Goal: Transaction & Acquisition: Purchase product/service

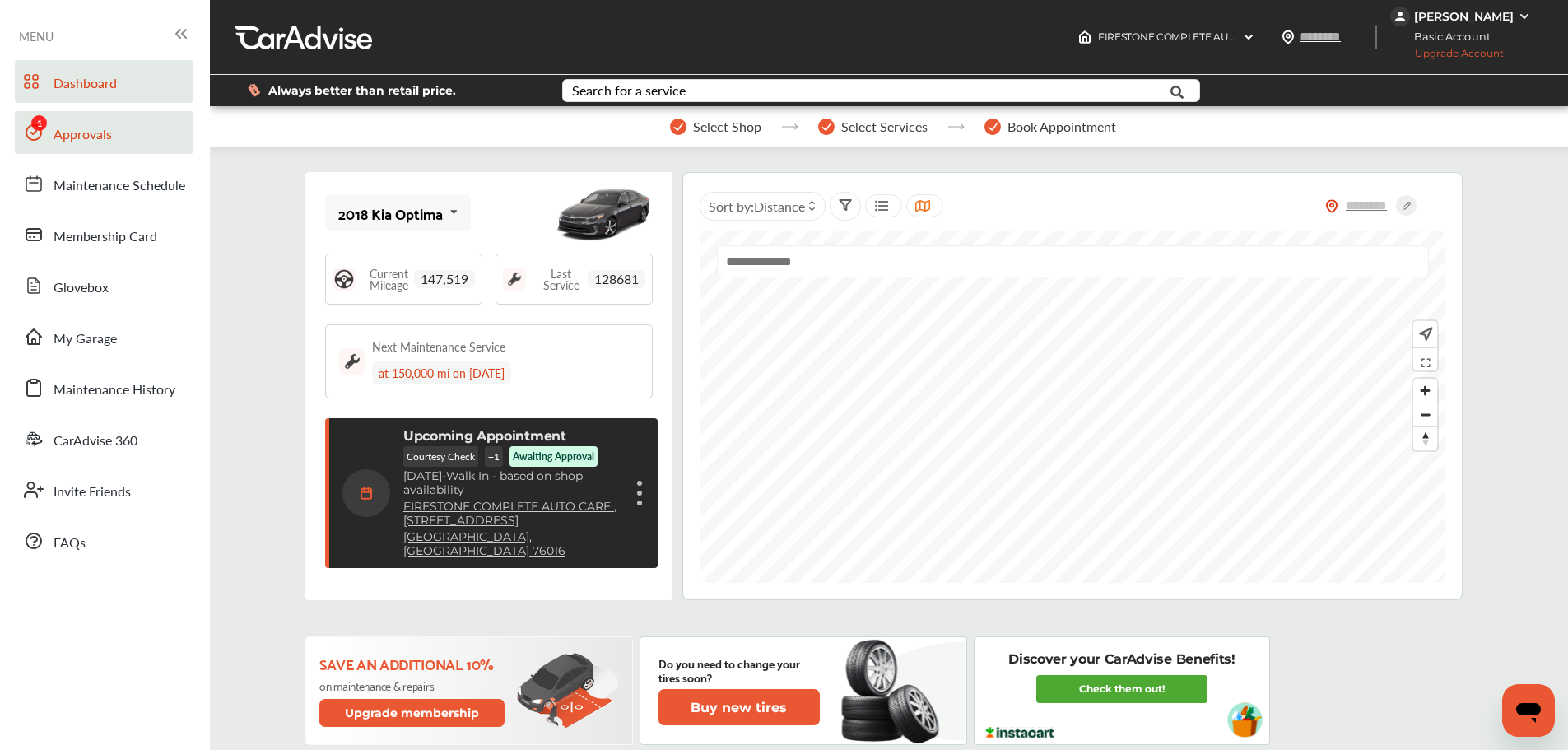
click at [62, 129] on span "Approvals" at bounding box center [83, 135] width 58 height 22
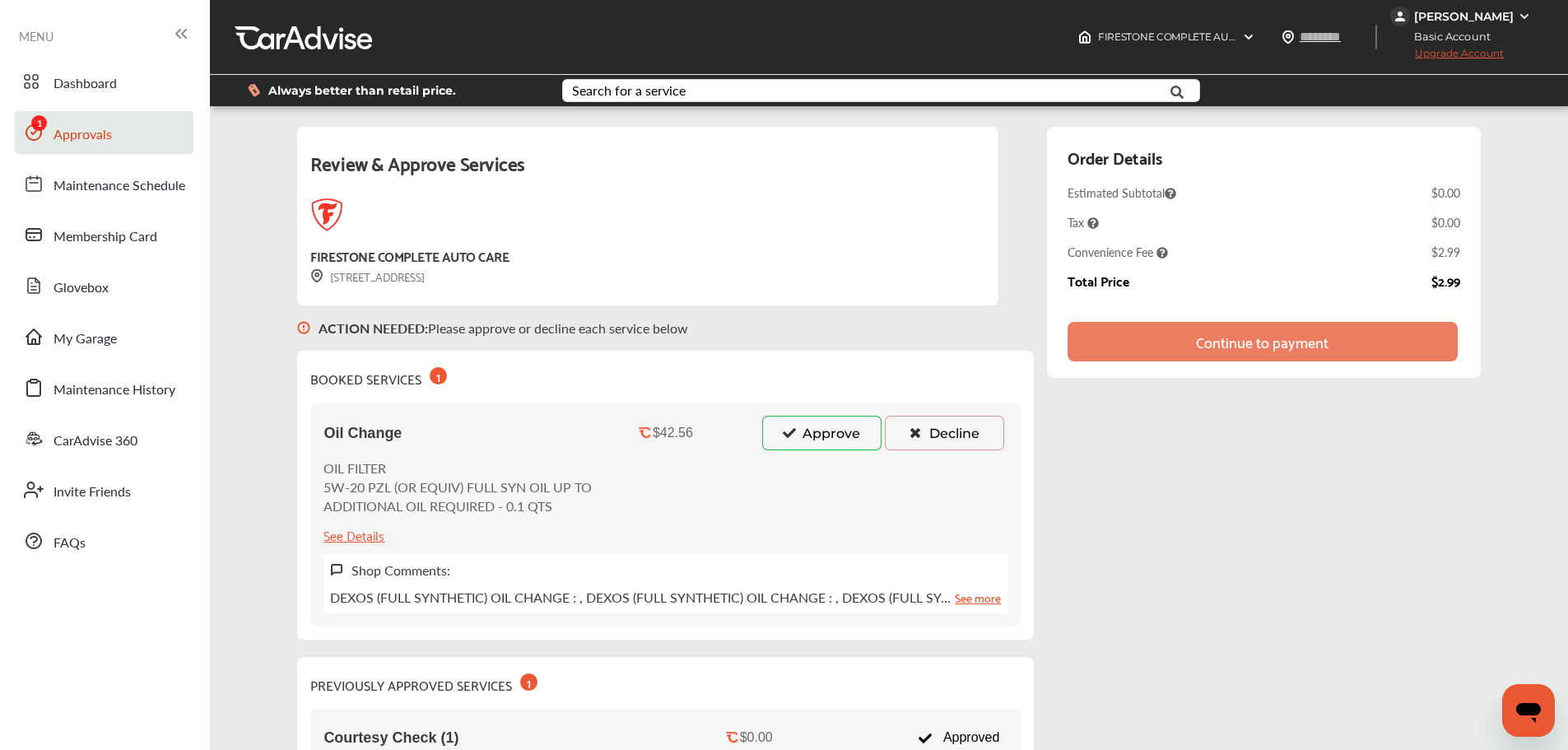
click at [821, 434] on button "Approve" at bounding box center [822, 433] width 119 height 35
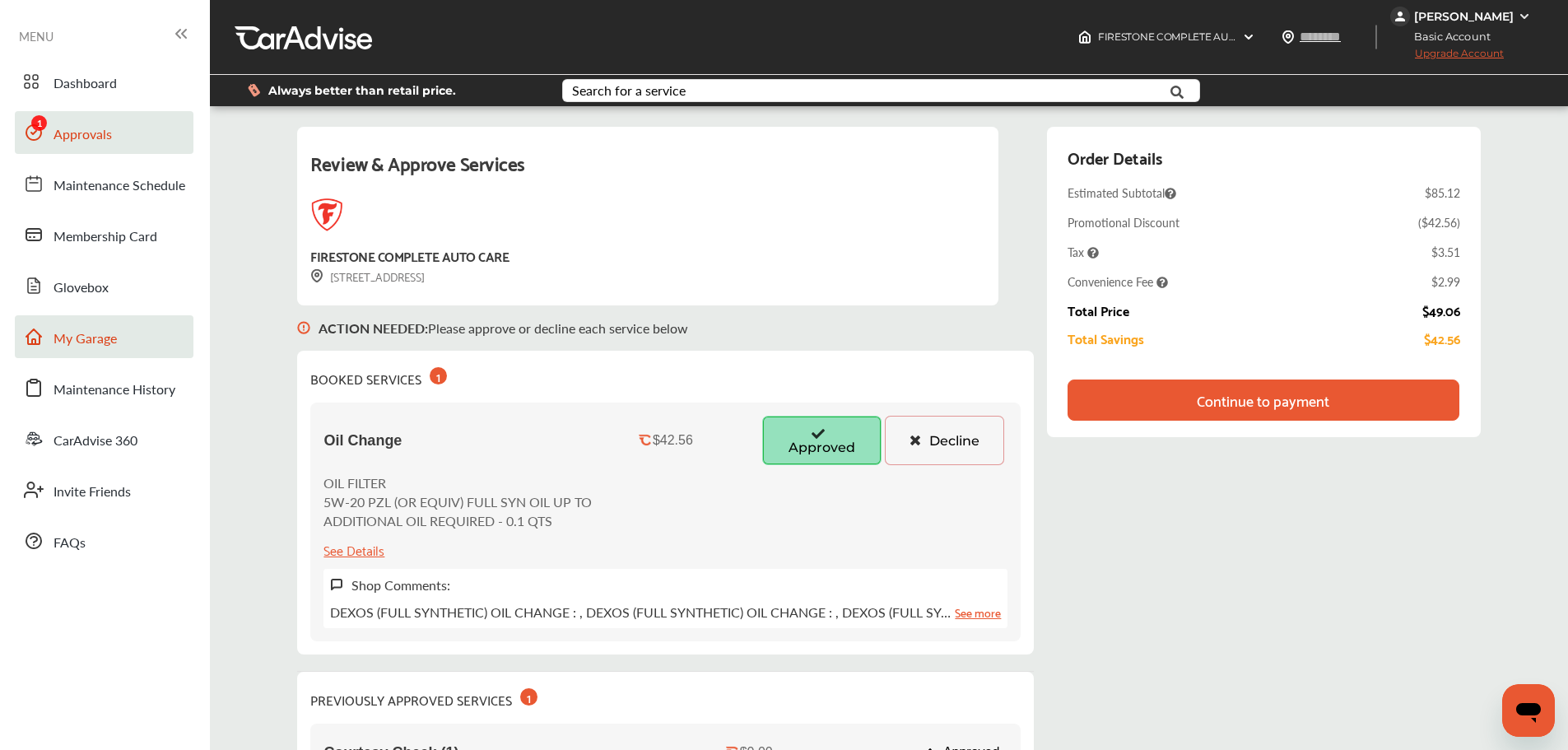
click at [126, 332] on link "My Garage" at bounding box center [104, 337] width 179 height 43
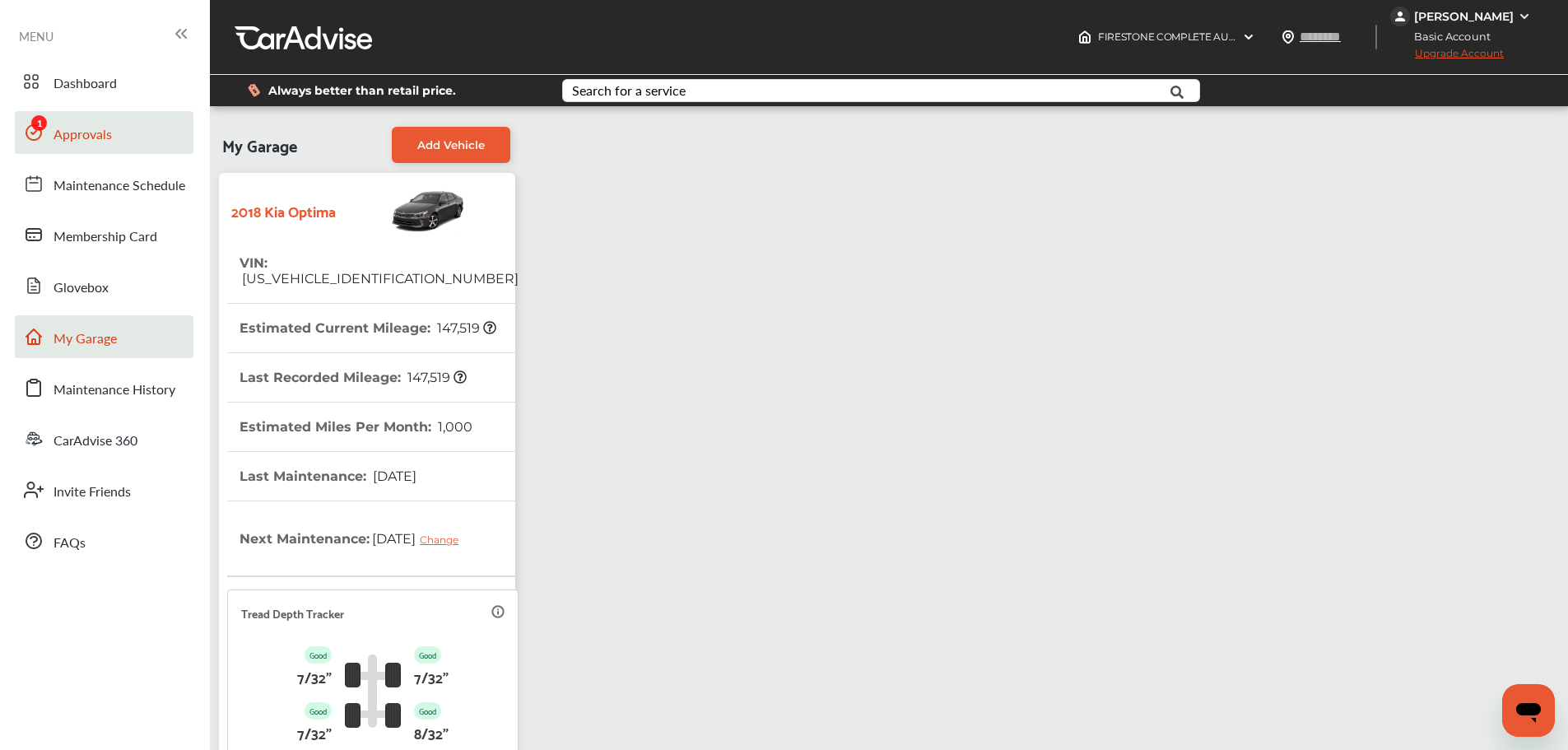
click at [83, 138] on span "Approvals" at bounding box center [83, 135] width 58 height 22
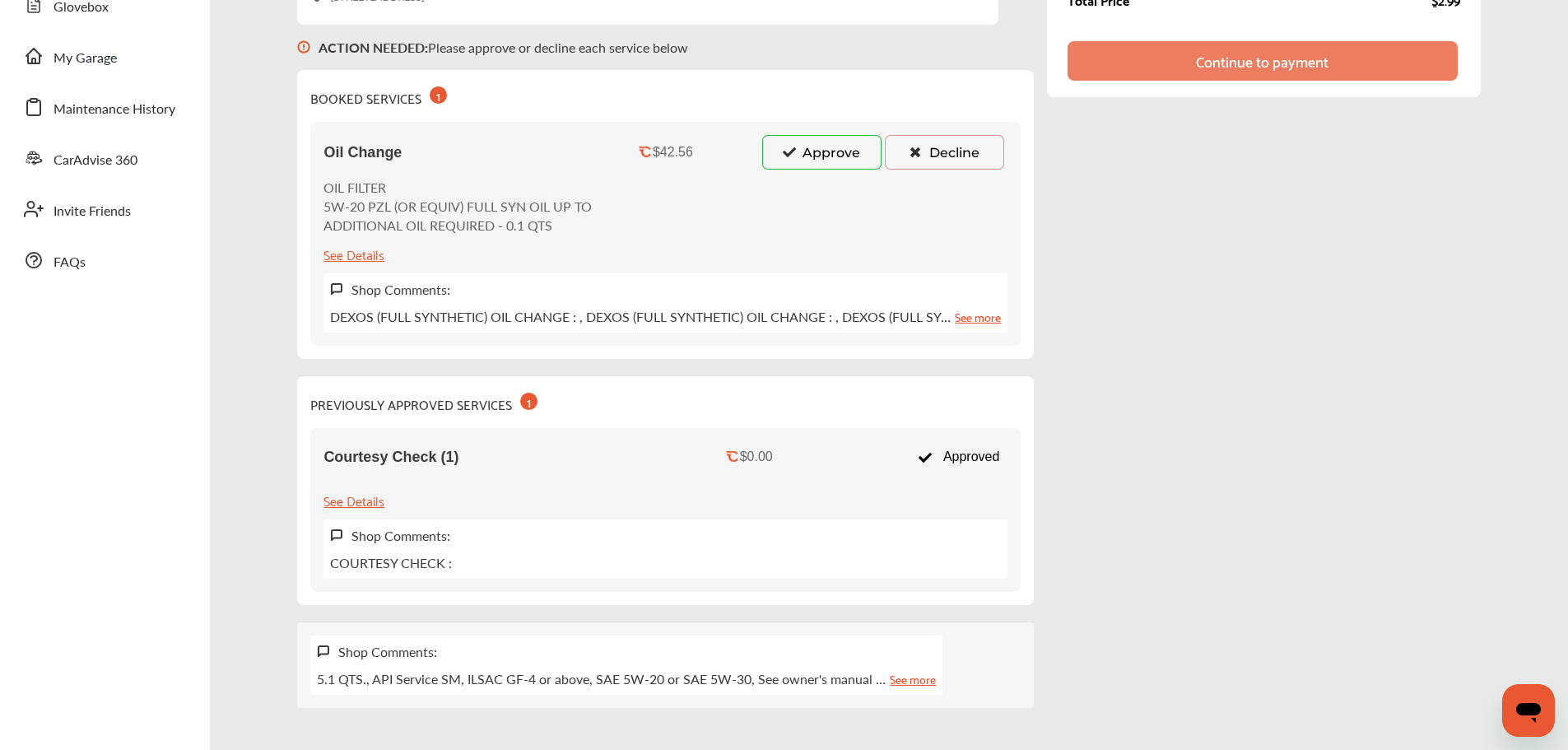
scroll to position [274, 0]
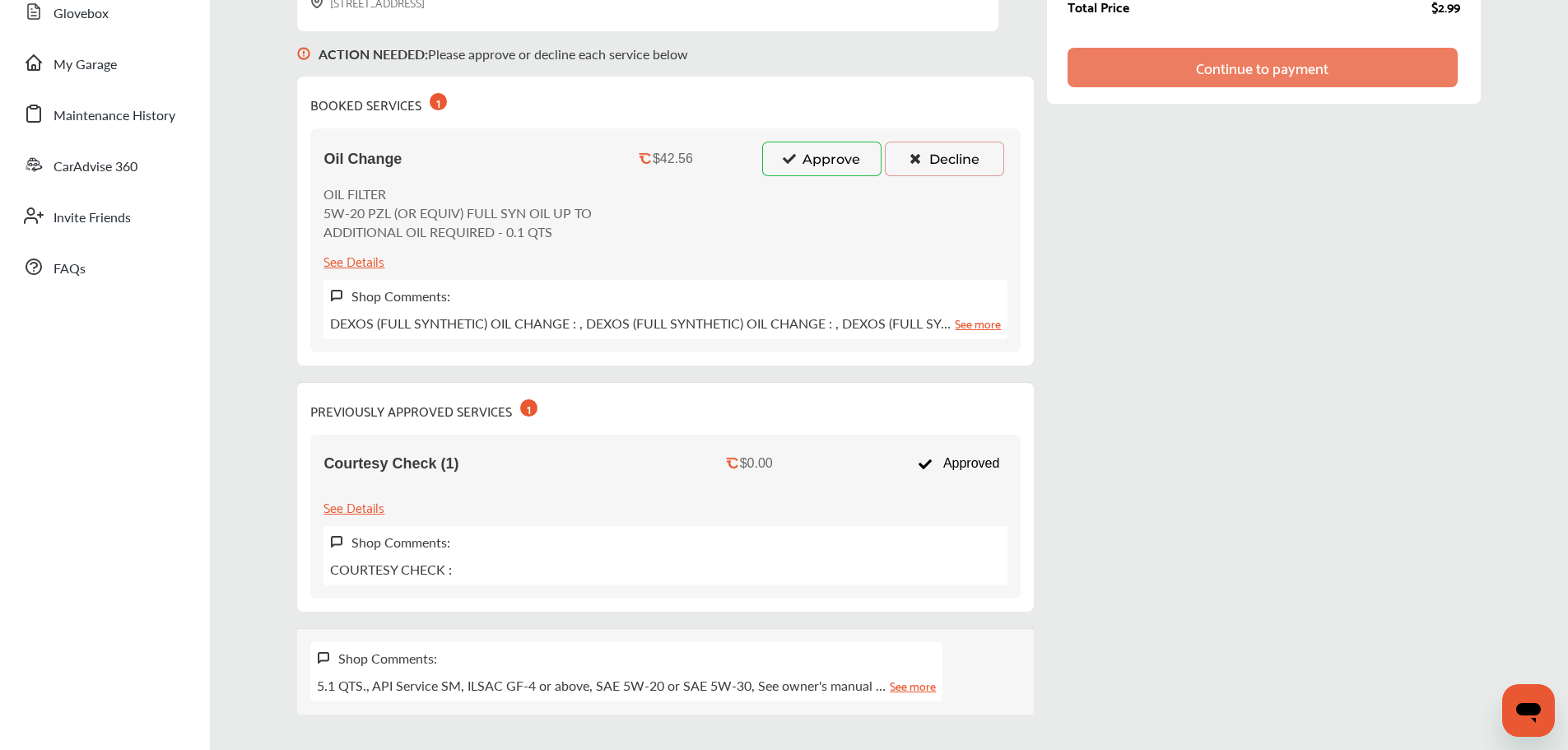
click at [815, 173] on button "Approve" at bounding box center [822, 159] width 119 height 35
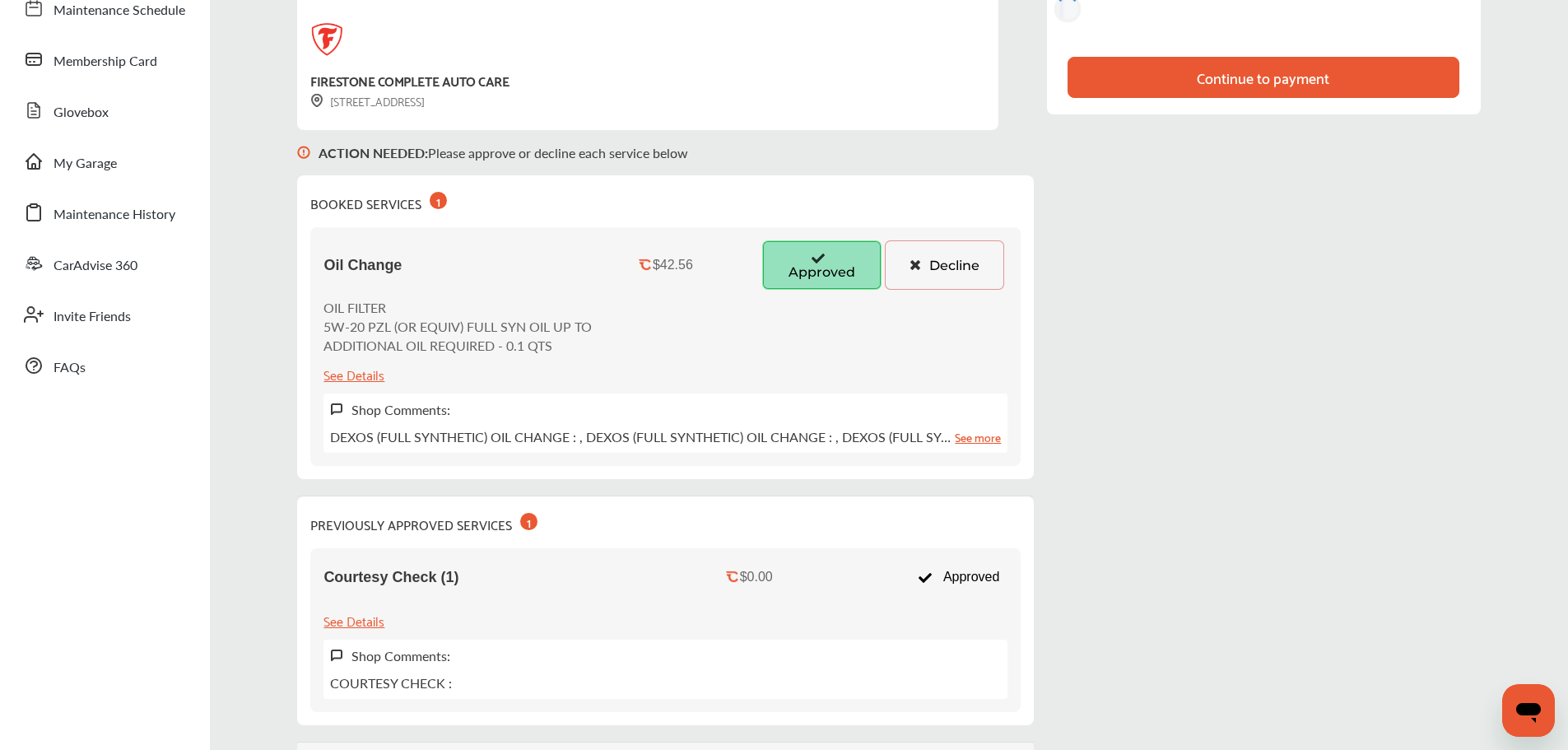
scroll to position [0, 0]
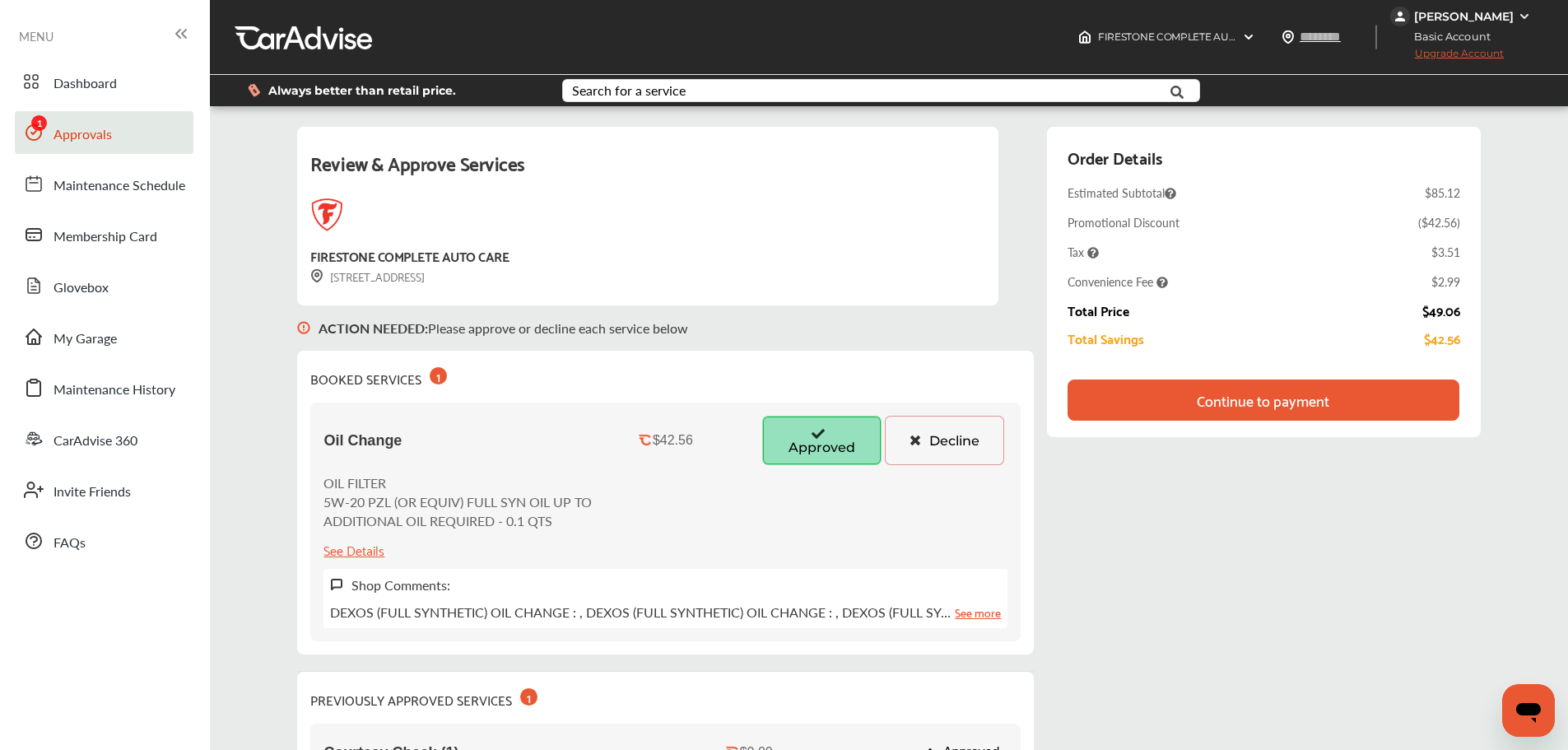
click at [1361, 400] on div "Continue to payment" at bounding box center [1263, 401] width 391 height 41
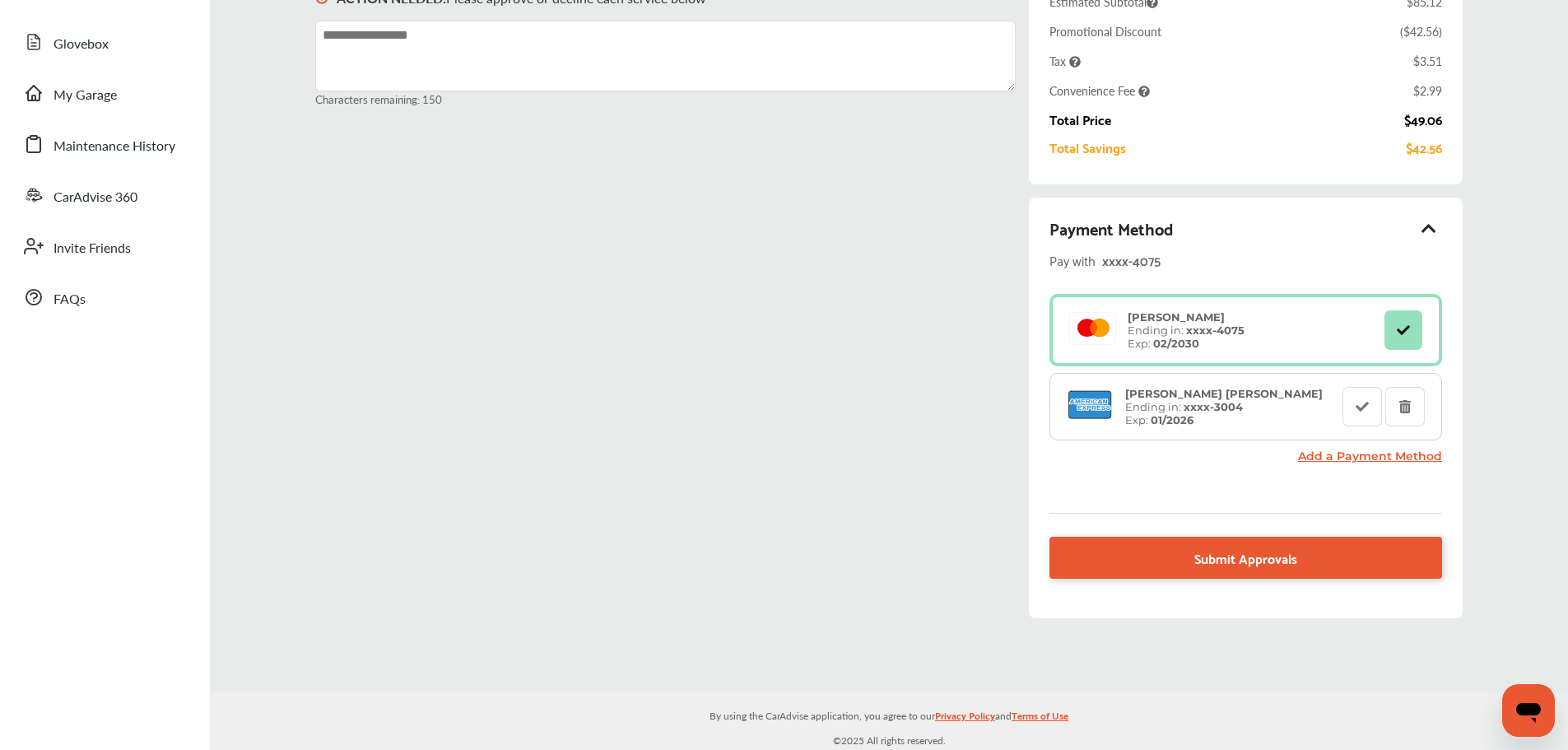
scroll to position [245, 0]
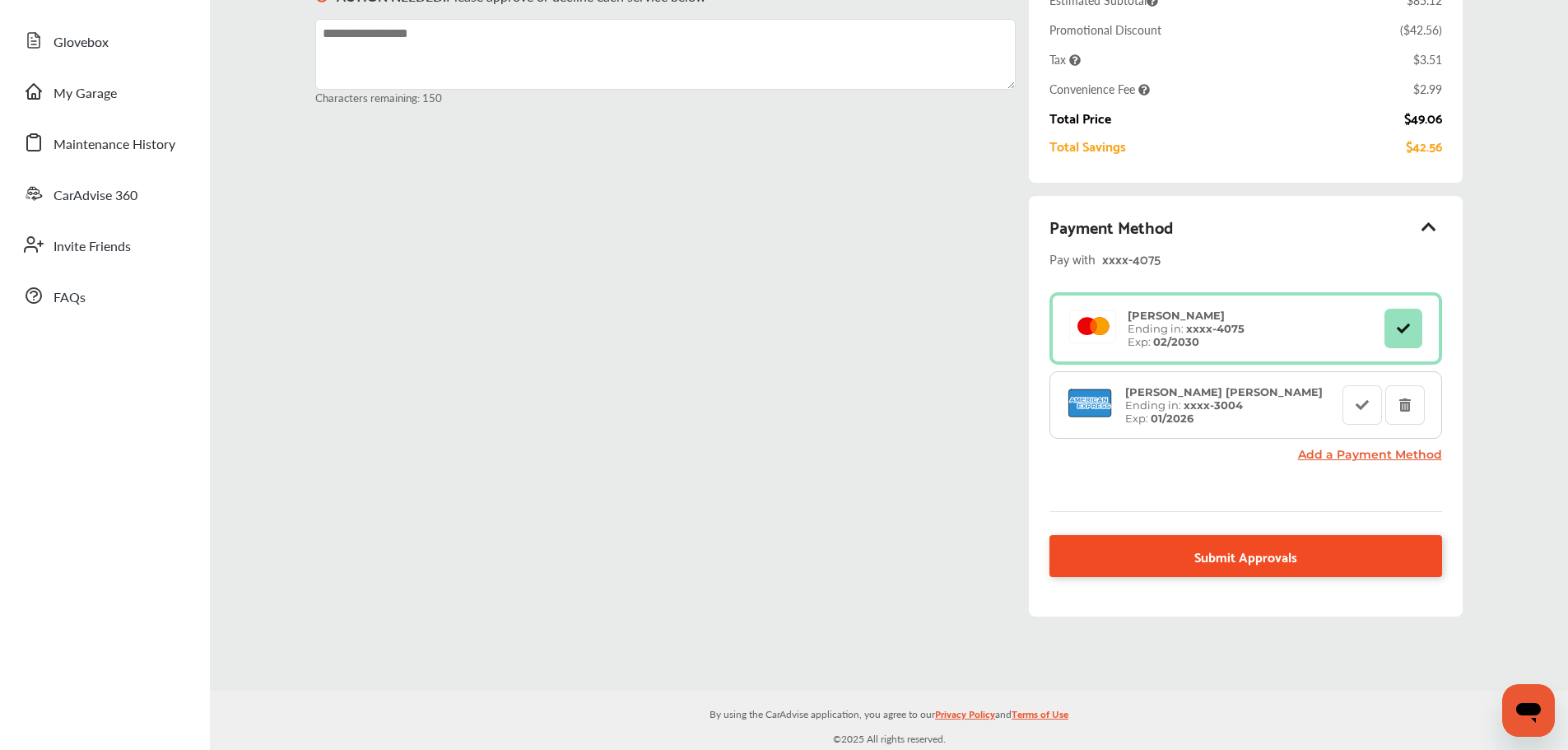
click at [1255, 563] on span "Submit Approvals" at bounding box center [1246, 556] width 103 height 22
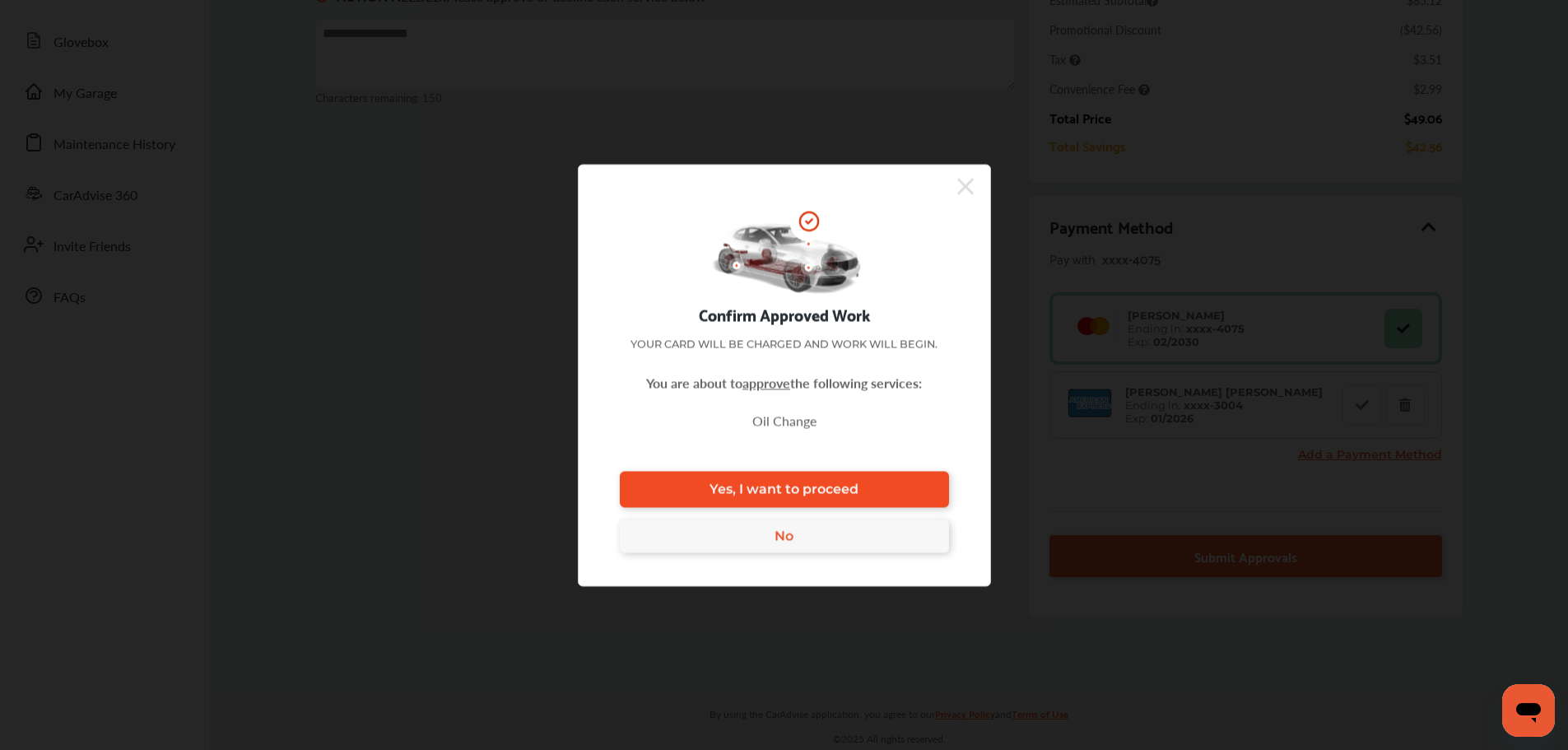
click at [912, 492] on link "Yes, I want to proceed" at bounding box center [784, 489] width 330 height 36
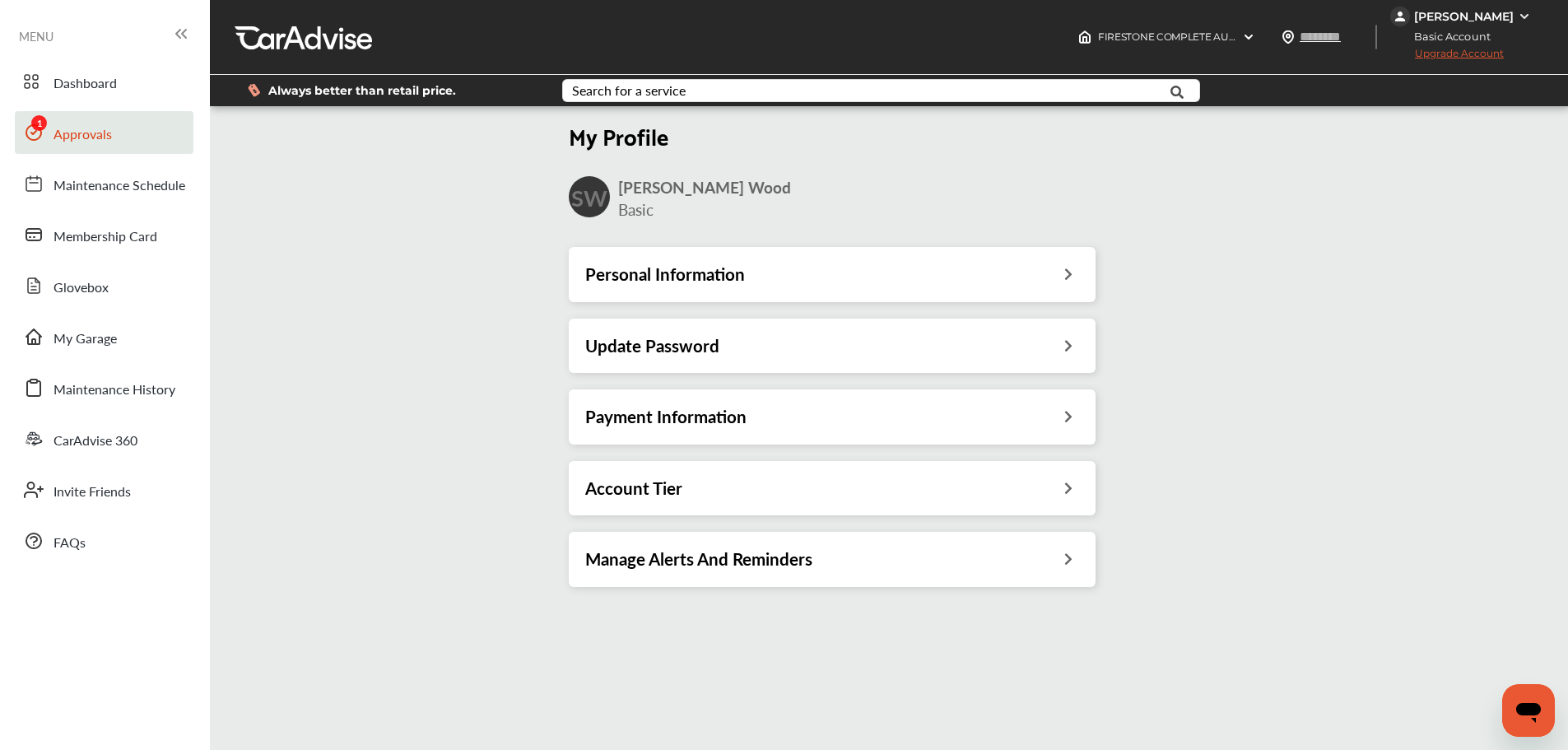
click at [65, 128] on span "Approvals" at bounding box center [83, 135] width 58 height 22
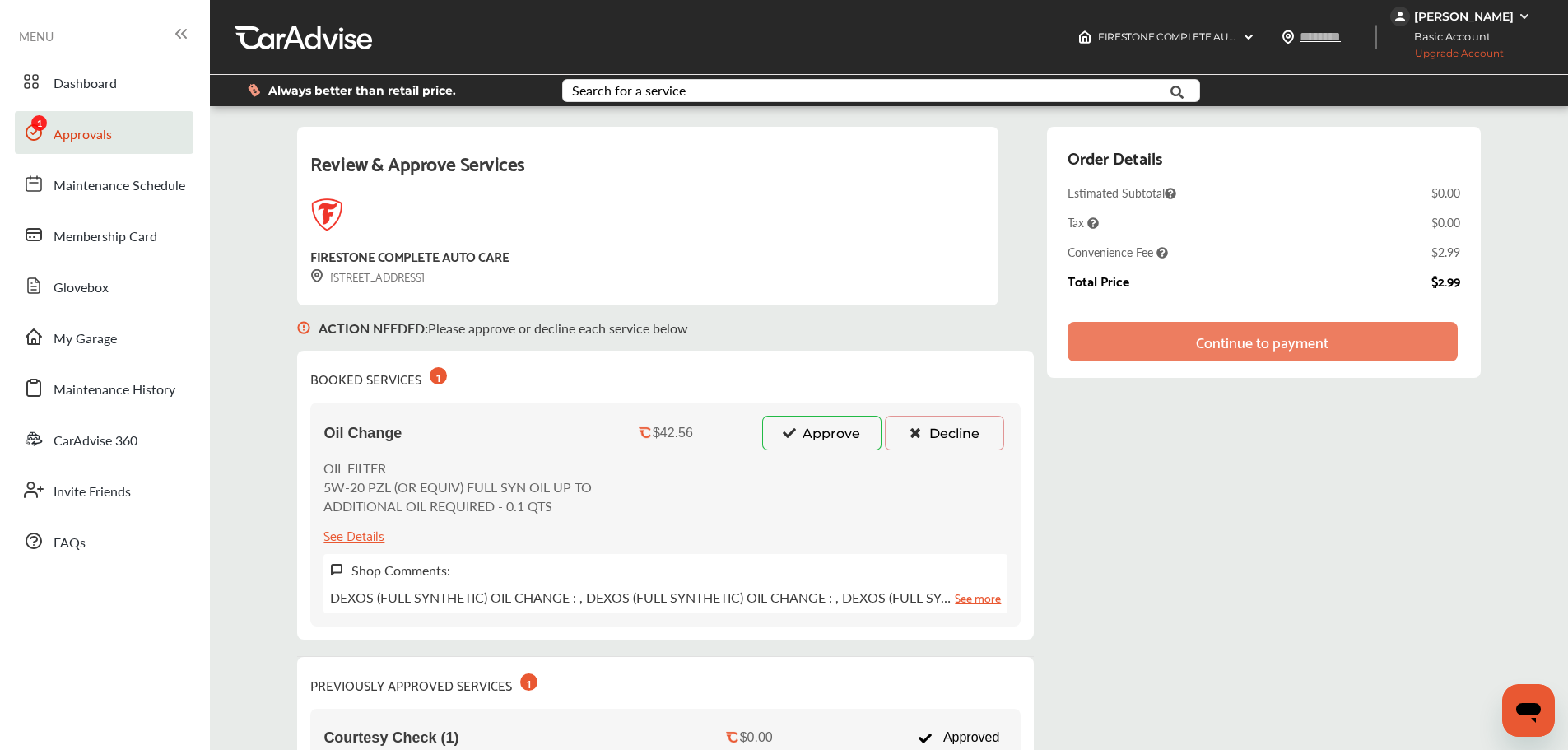
click at [832, 434] on button "Approve" at bounding box center [822, 433] width 119 height 35
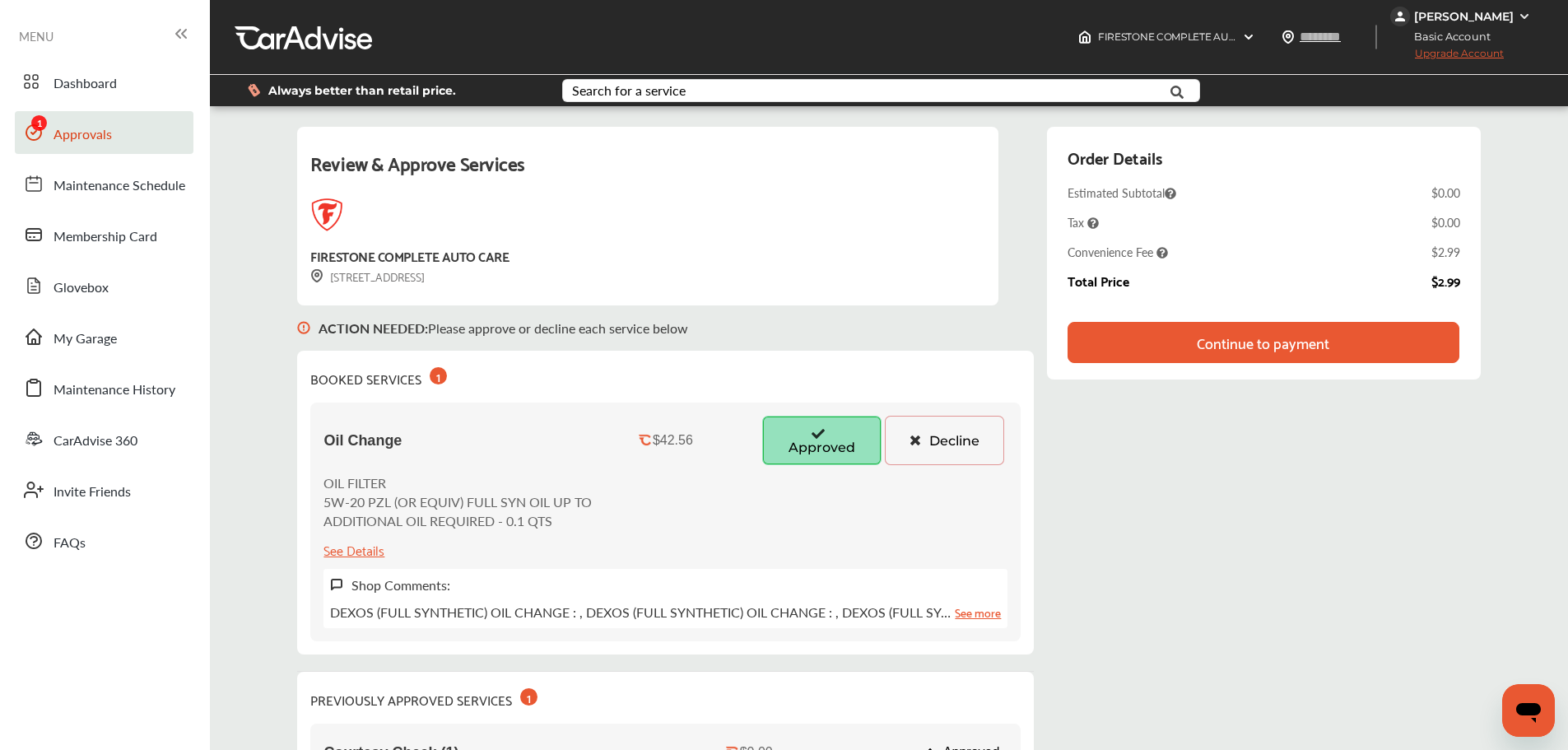
click at [1244, 334] on div "Continue to payment" at bounding box center [1264, 342] width 133 height 16
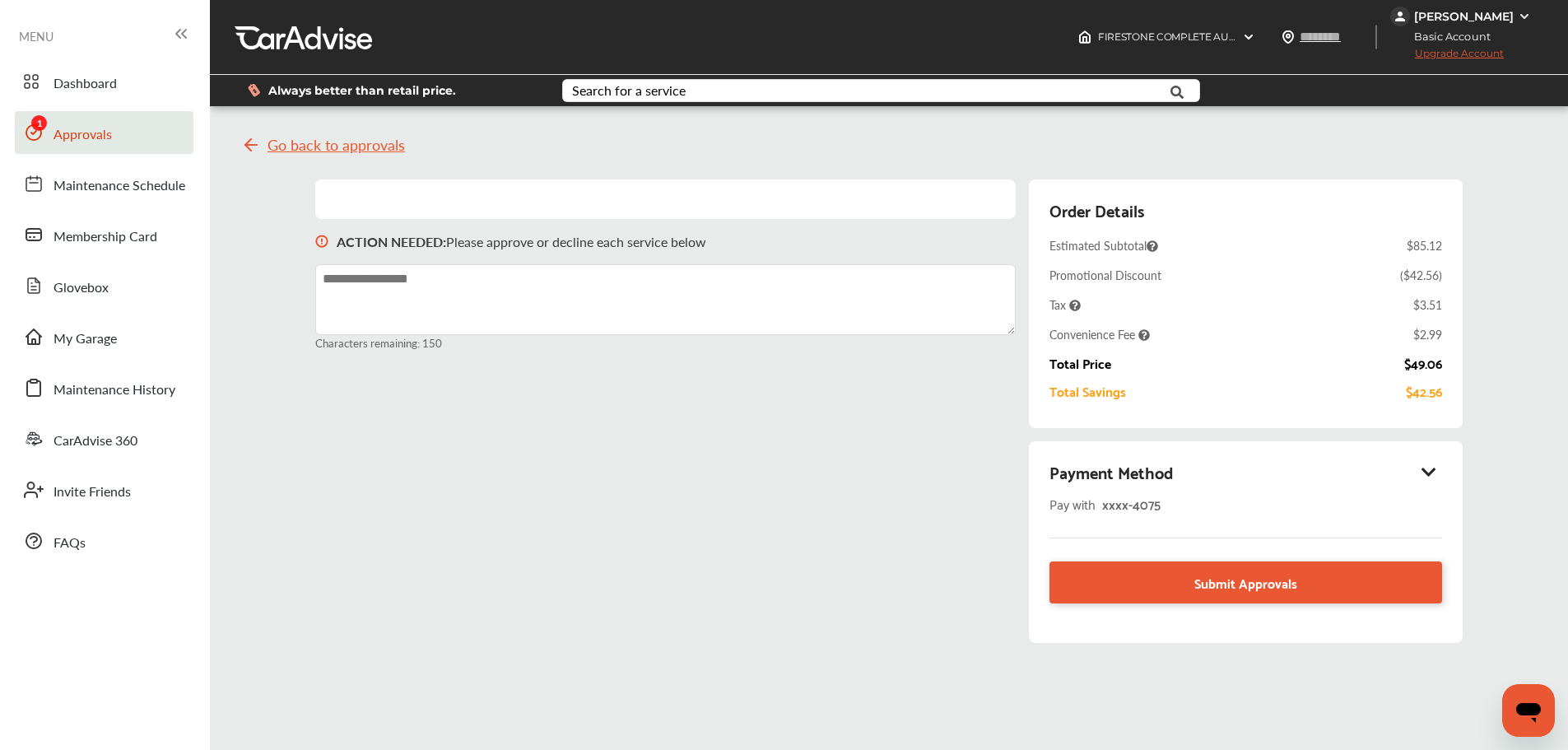
click at [1440, 469] on icon at bounding box center [1429, 472] width 20 height 16
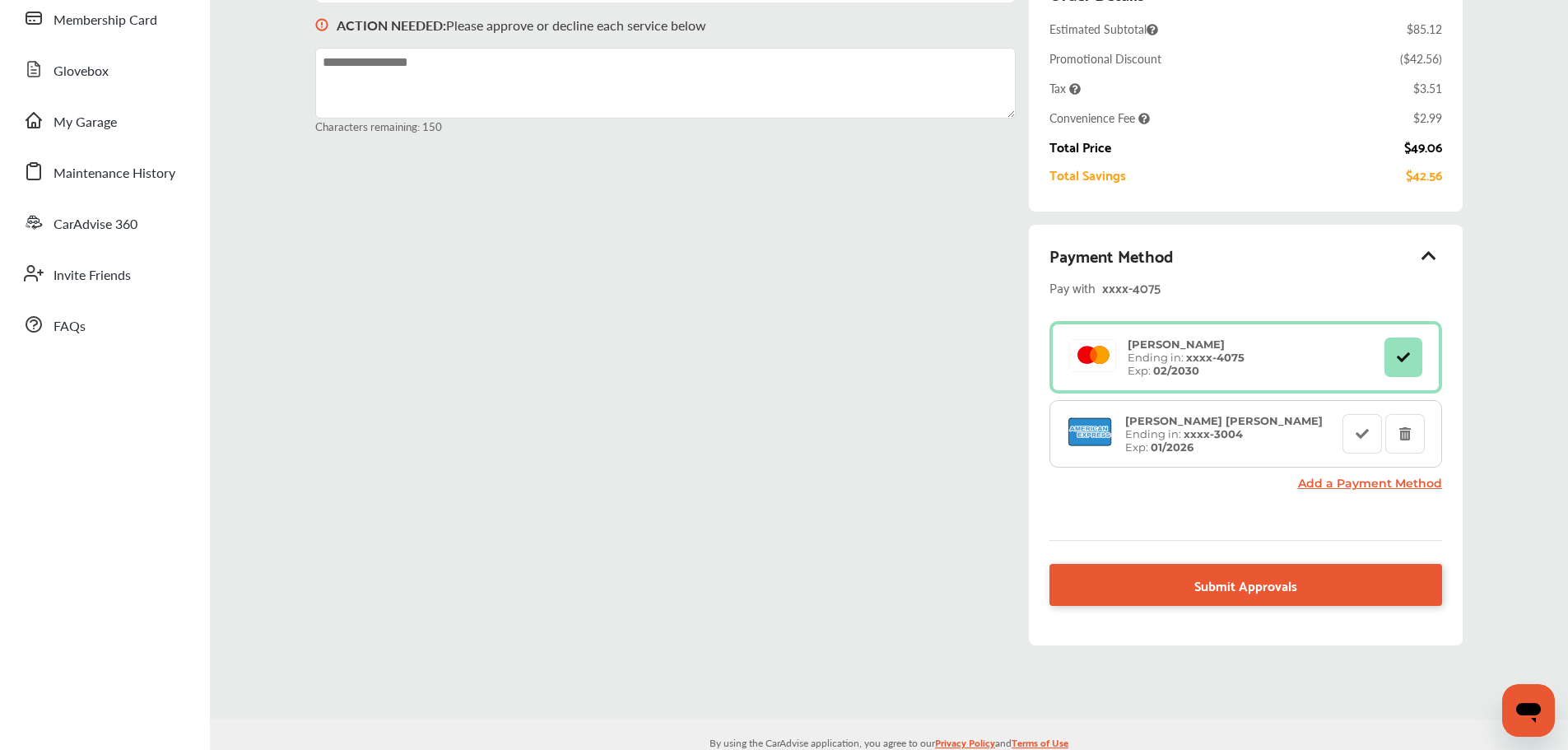
scroll to position [245, 0]
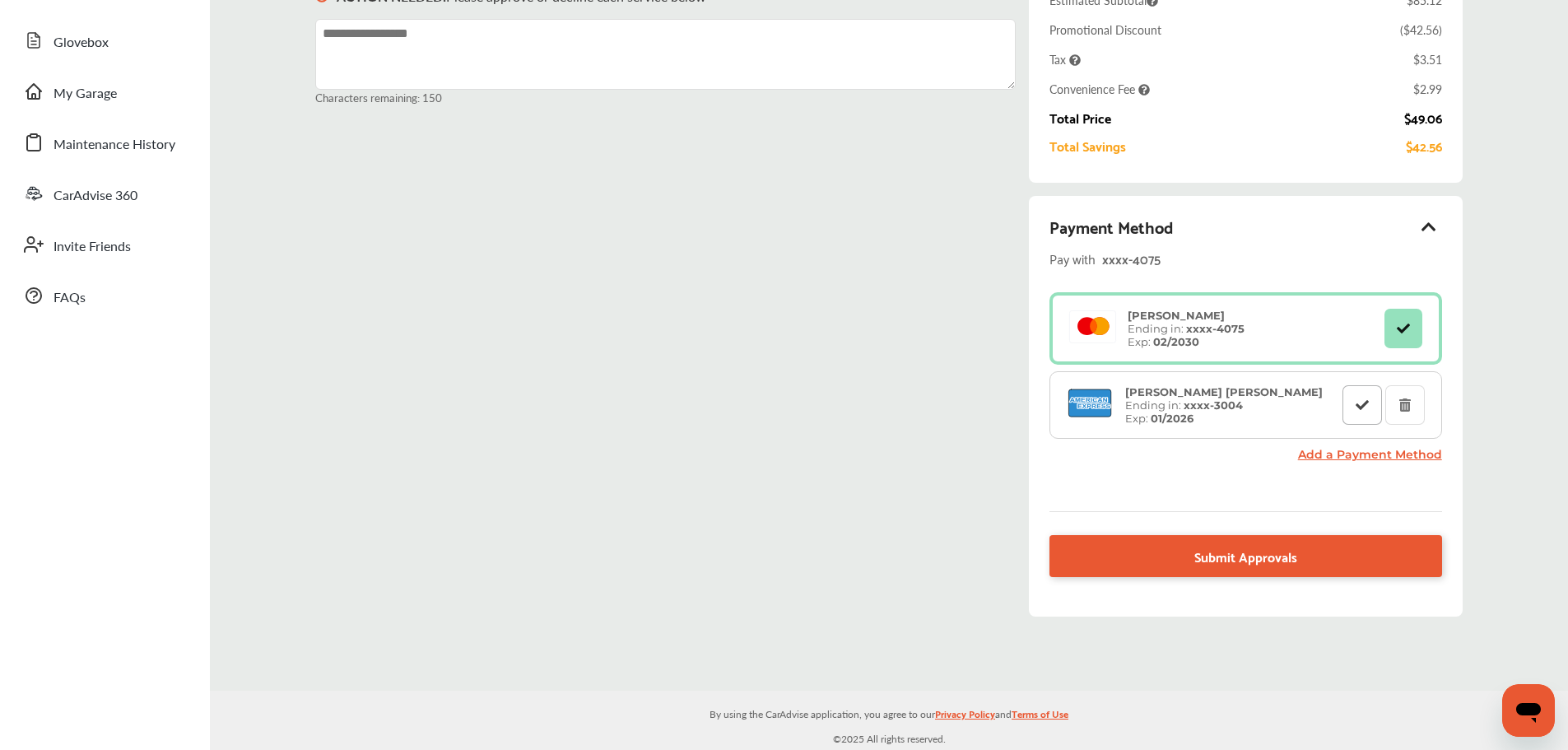
click at [1370, 419] on button at bounding box center [1362, 405] width 40 height 40
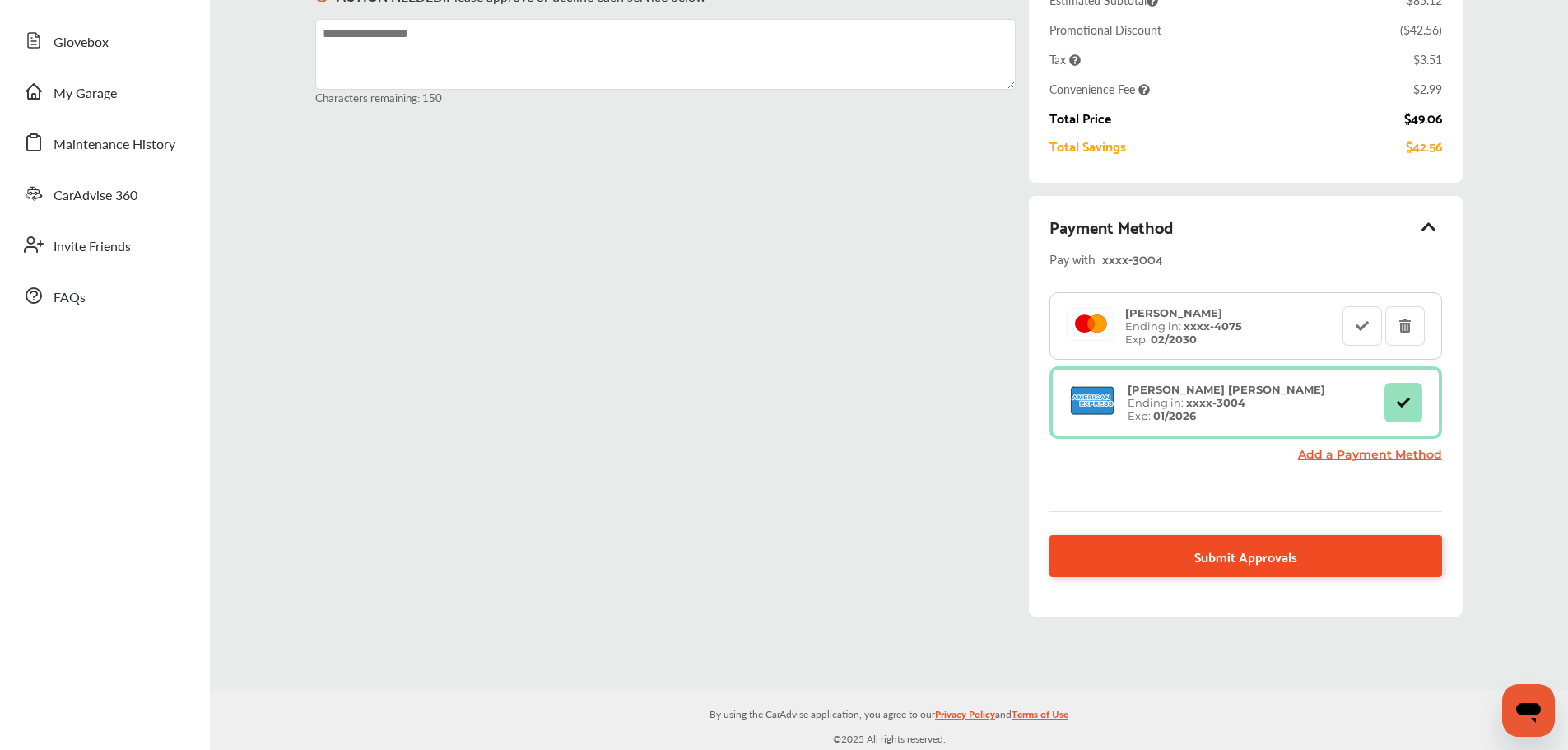
click at [1195, 546] on link "Submit Approvals" at bounding box center [1246, 556] width 392 height 42
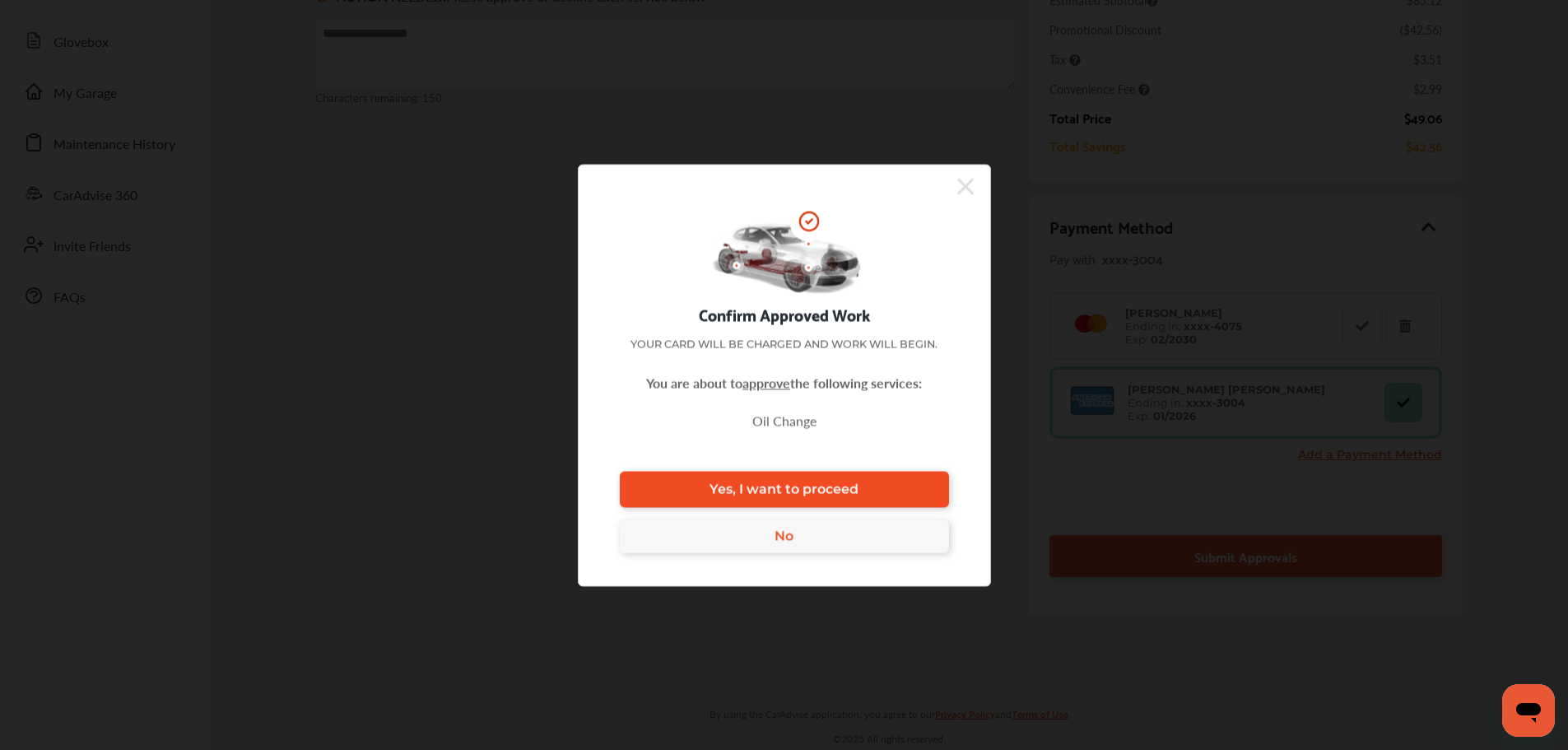
click at [872, 488] on link "Yes, I want to proceed" at bounding box center [784, 489] width 330 height 36
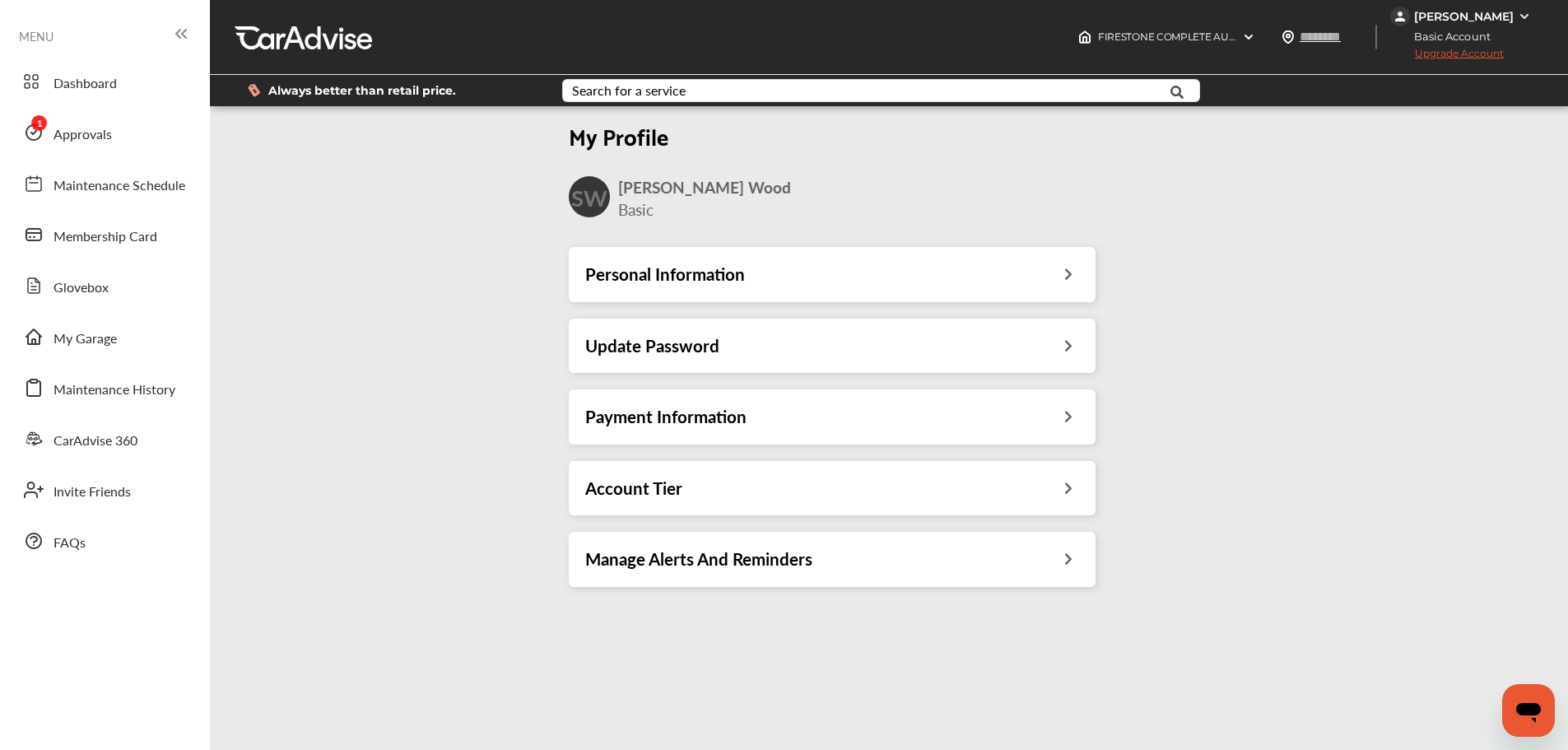
click at [1045, 415] on div "Payment Information" at bounding box center [832, 417] width 494 height 22
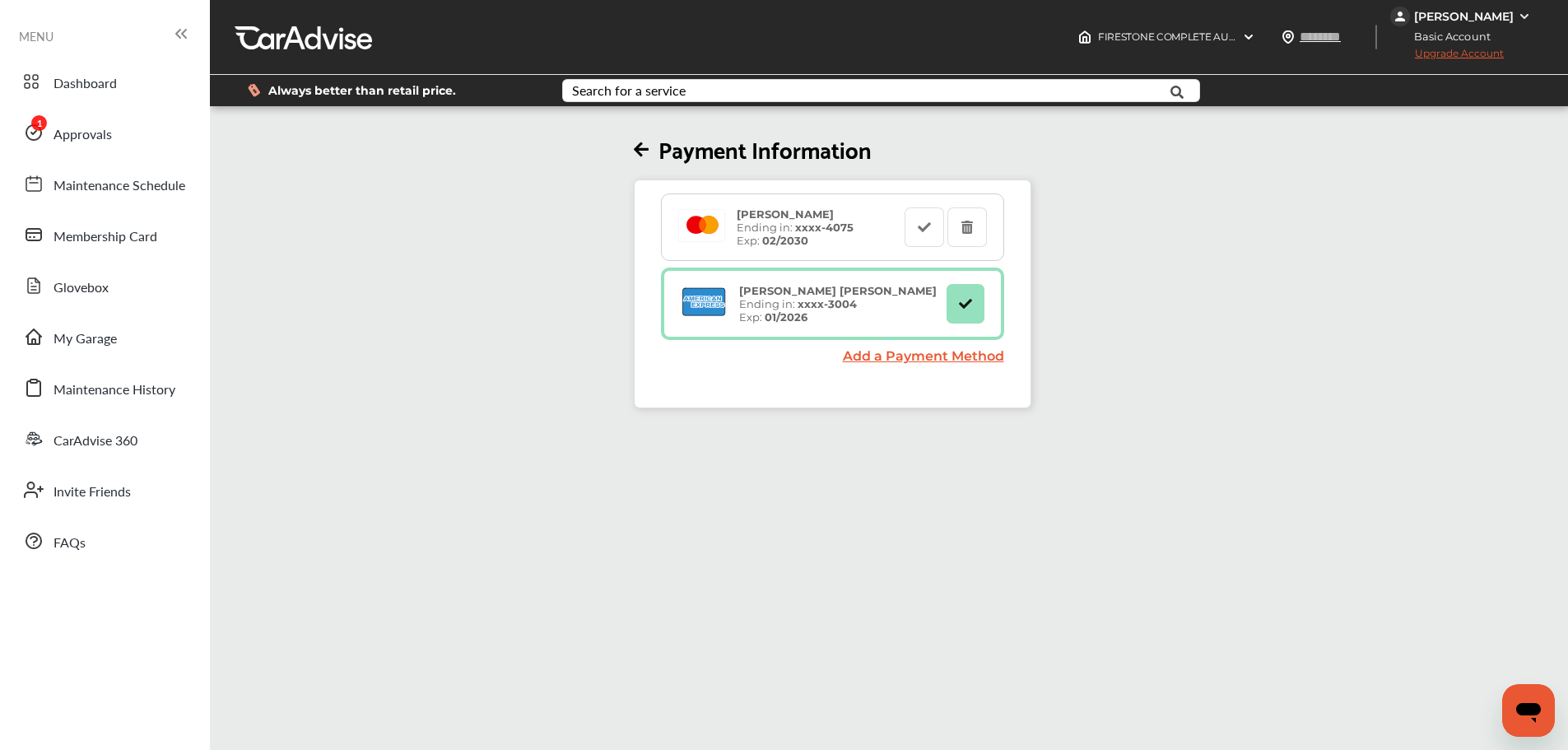
click at [880, 355] on link "Add a Payment Method" at bounding box center [924, 356] width 162 height 15
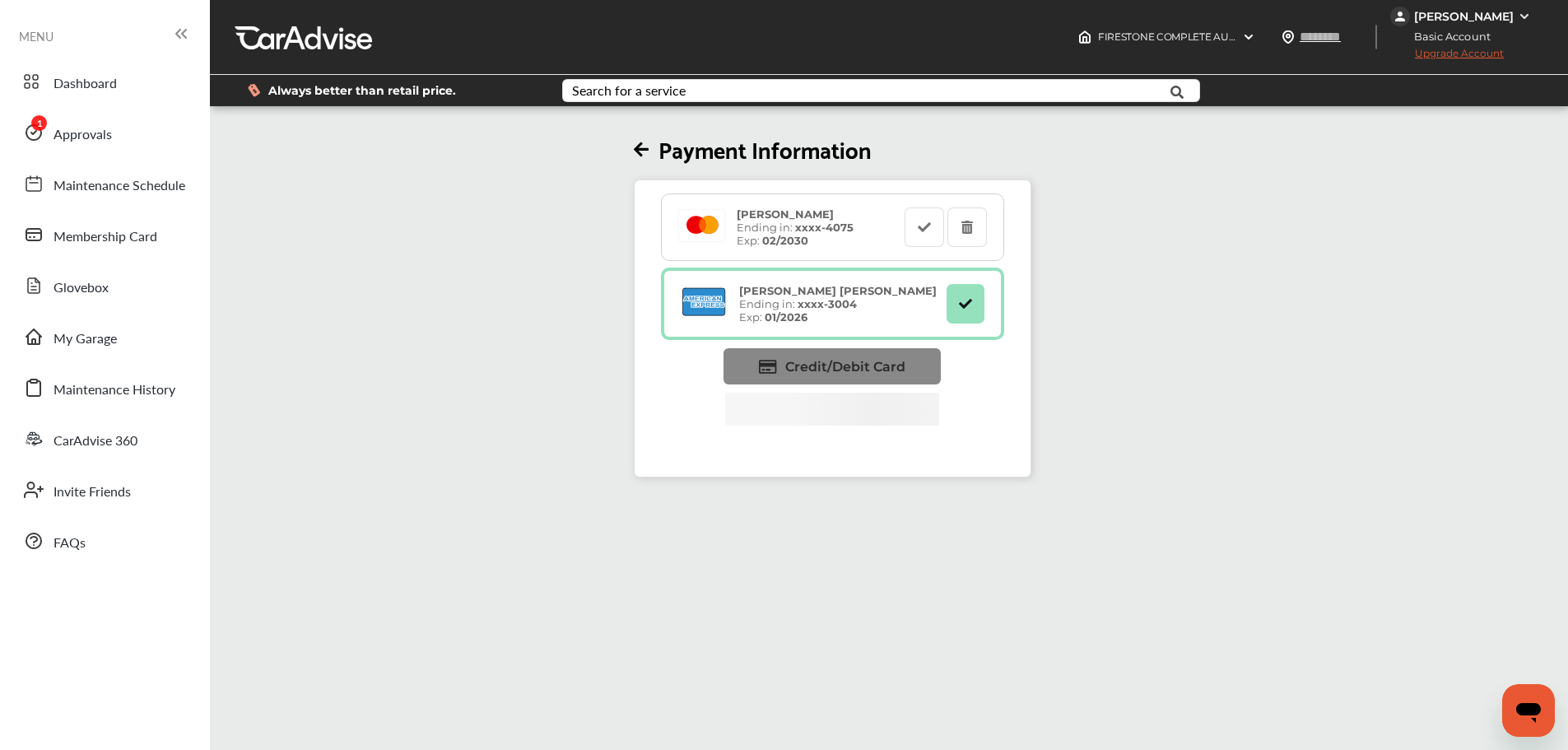
click at [803, 373] on span "Credit/Debit Card" at bounding box center [846, 366] width 120 height 15
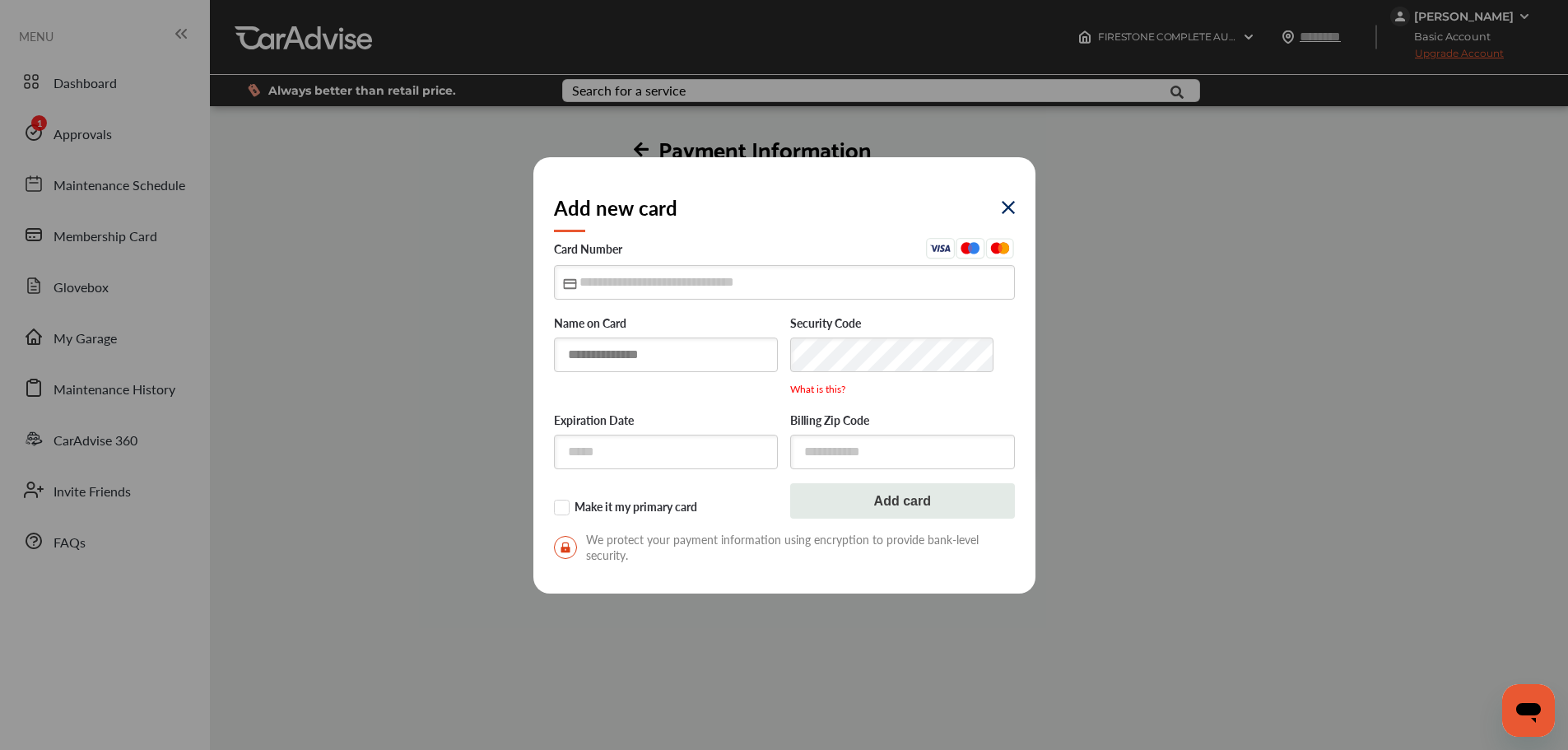
click at [663, 357] on input "text" at bounding box center [666, 355] width 225 height 34
type input "**********"
click at [586, 287] on input "text" at bounding box center [784, 282] width 461 height 34
type input "**********"
click at [643, 443] on input "text" at bounding box center [666, 452] width 225 height 34
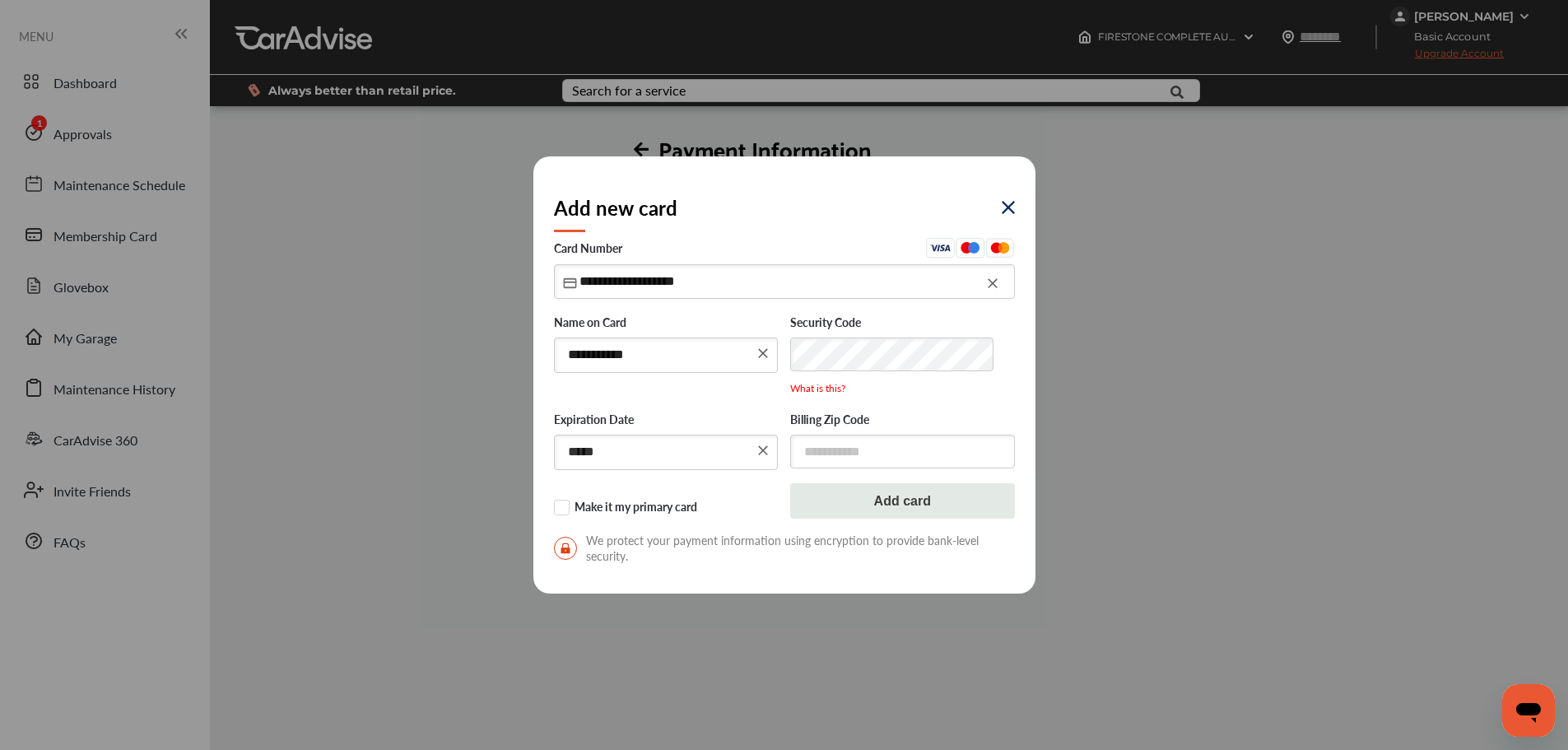
type input "*****"
click at [876, 440] on input "text" at bounding box center [903, 452] width 225 height 34
type input "*****"
click at [568, 516] on label "Make it my primary card" at bounding box center [666, 508] width 225 height 16
click at [832, 505] on button "Add card" at bounding box center [903, 501] width 225 height 35
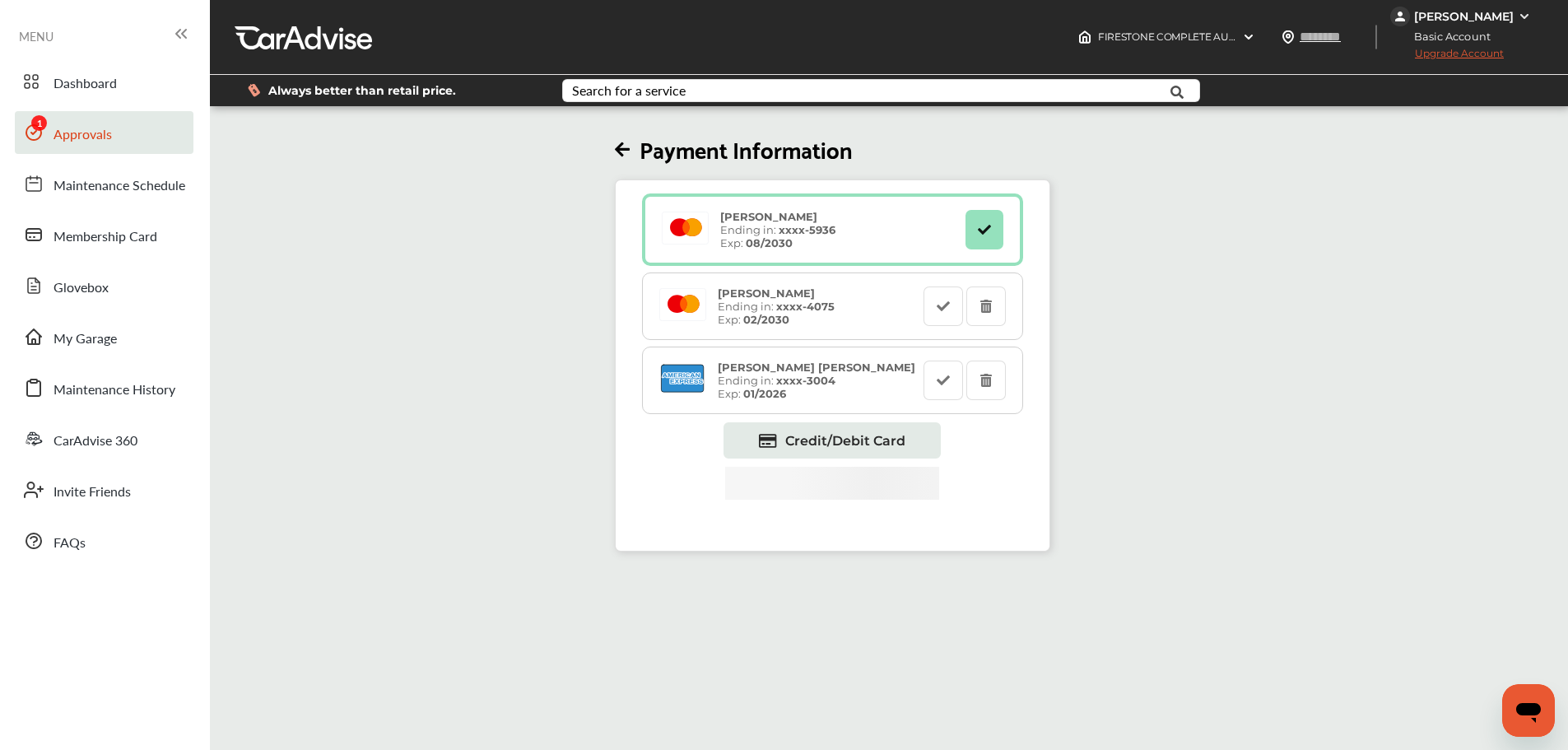
drag, startPoint x: 124, startPoint y: 146, endPoint x: 142, endPoint y: 143, distance: 18.2
click at [124, 146] on link "Approvals" at bounding box center [104, 133] width 179 height 43
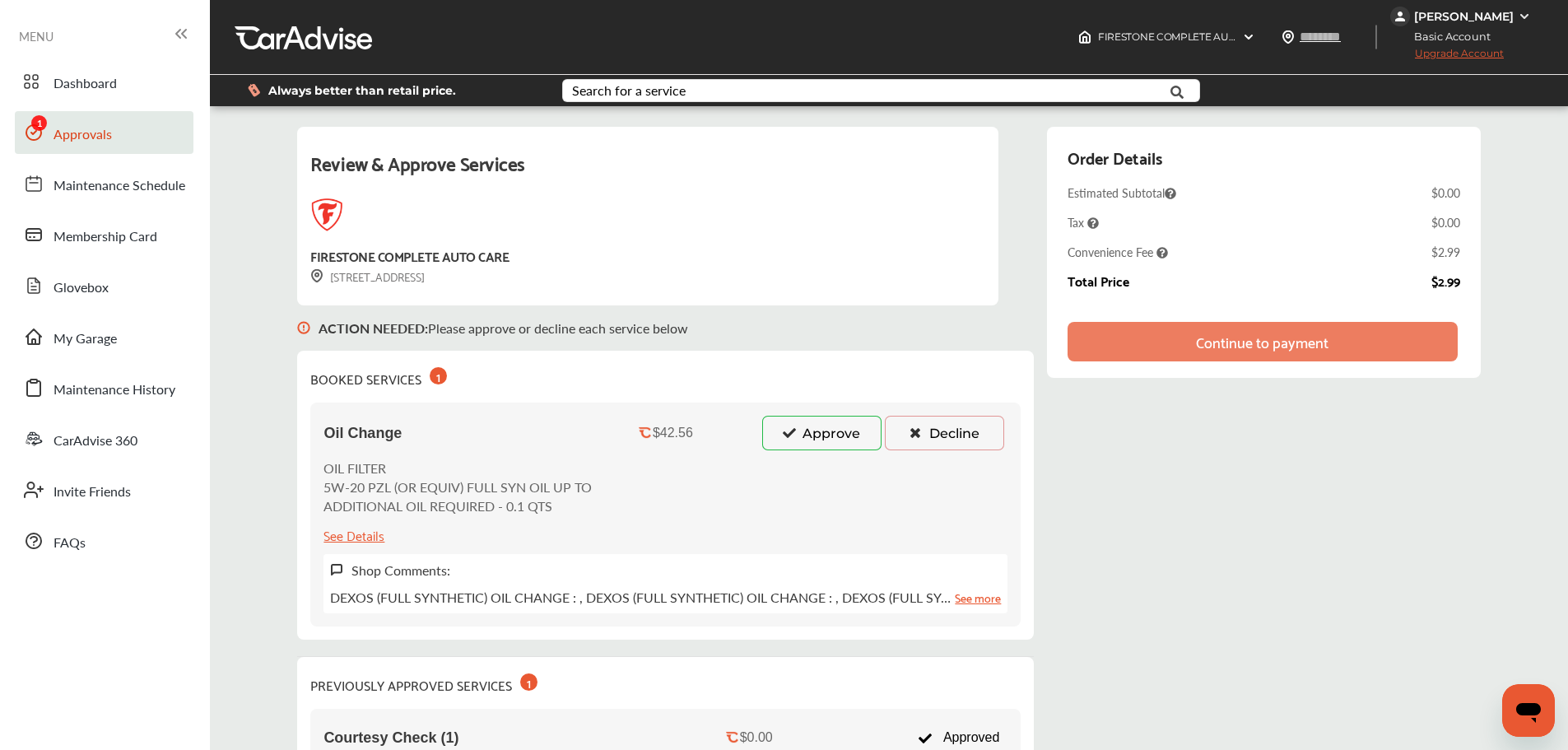
click at [836, 437] on button "Approve" at bounding box center [822, 433] width 119 height 35
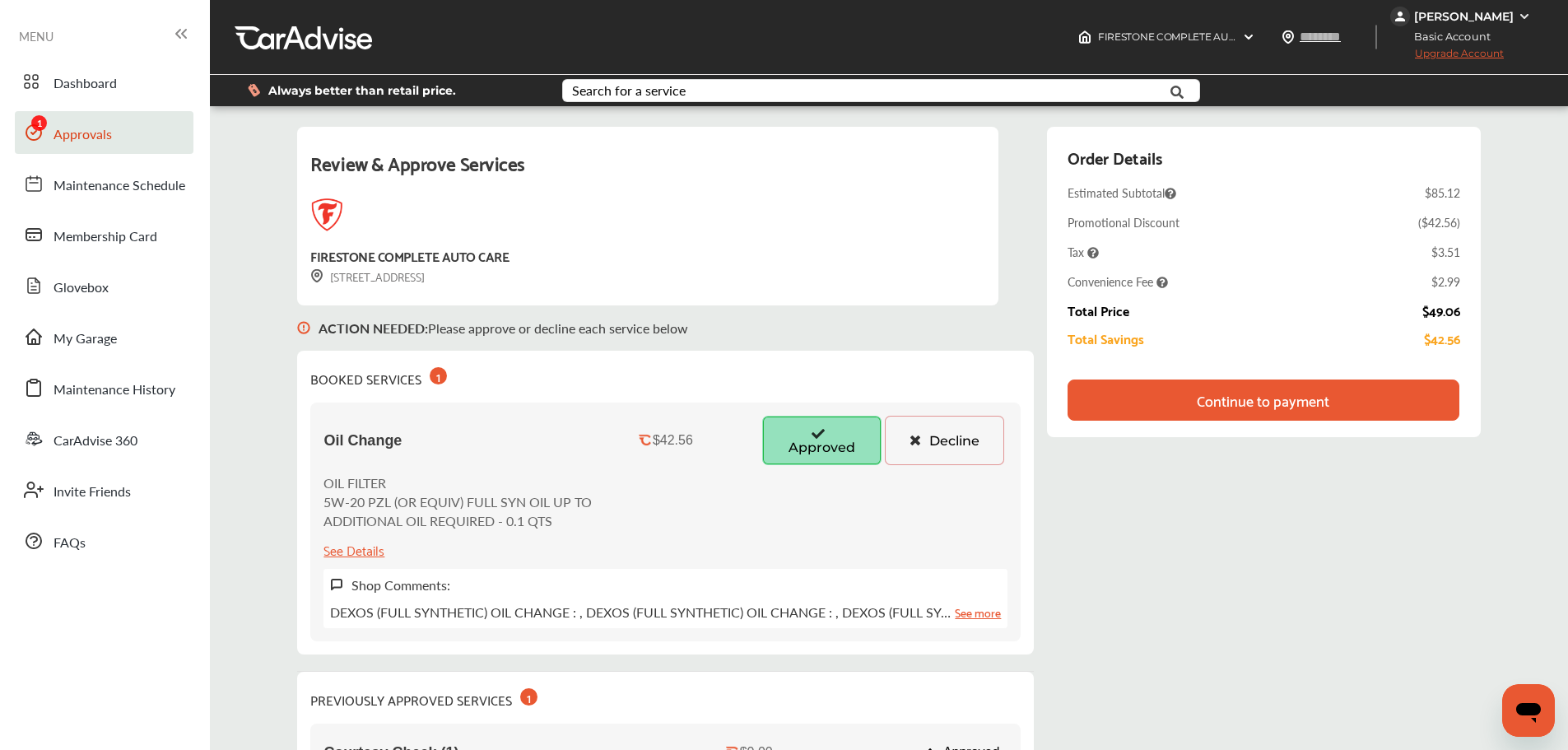
click at [1328, 400] on div "Continue to payment" at bounding box center [1264, 400] width 133 height 16
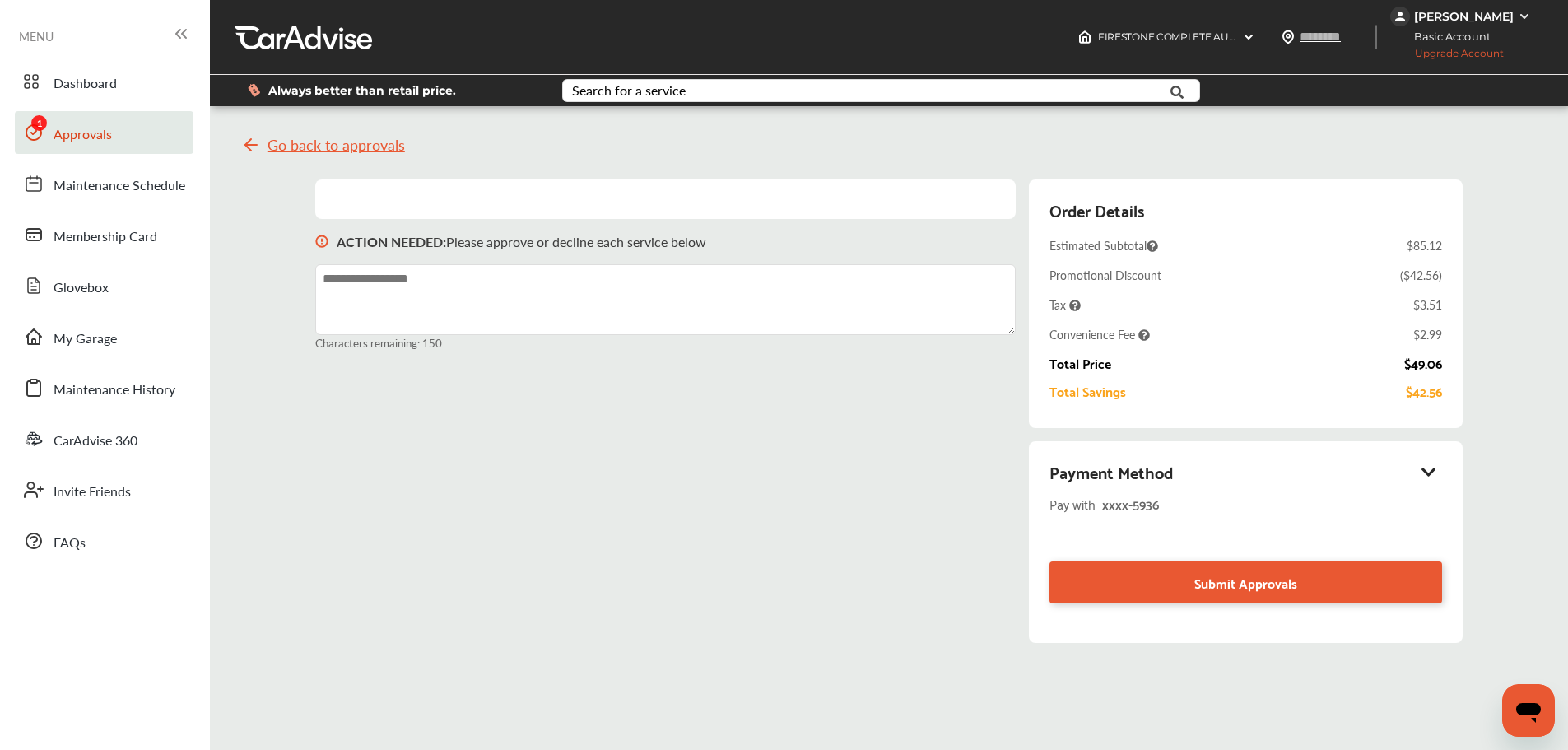
click at [1431, 465] on icon at bounding box center [1429, 472] width 20 height 16
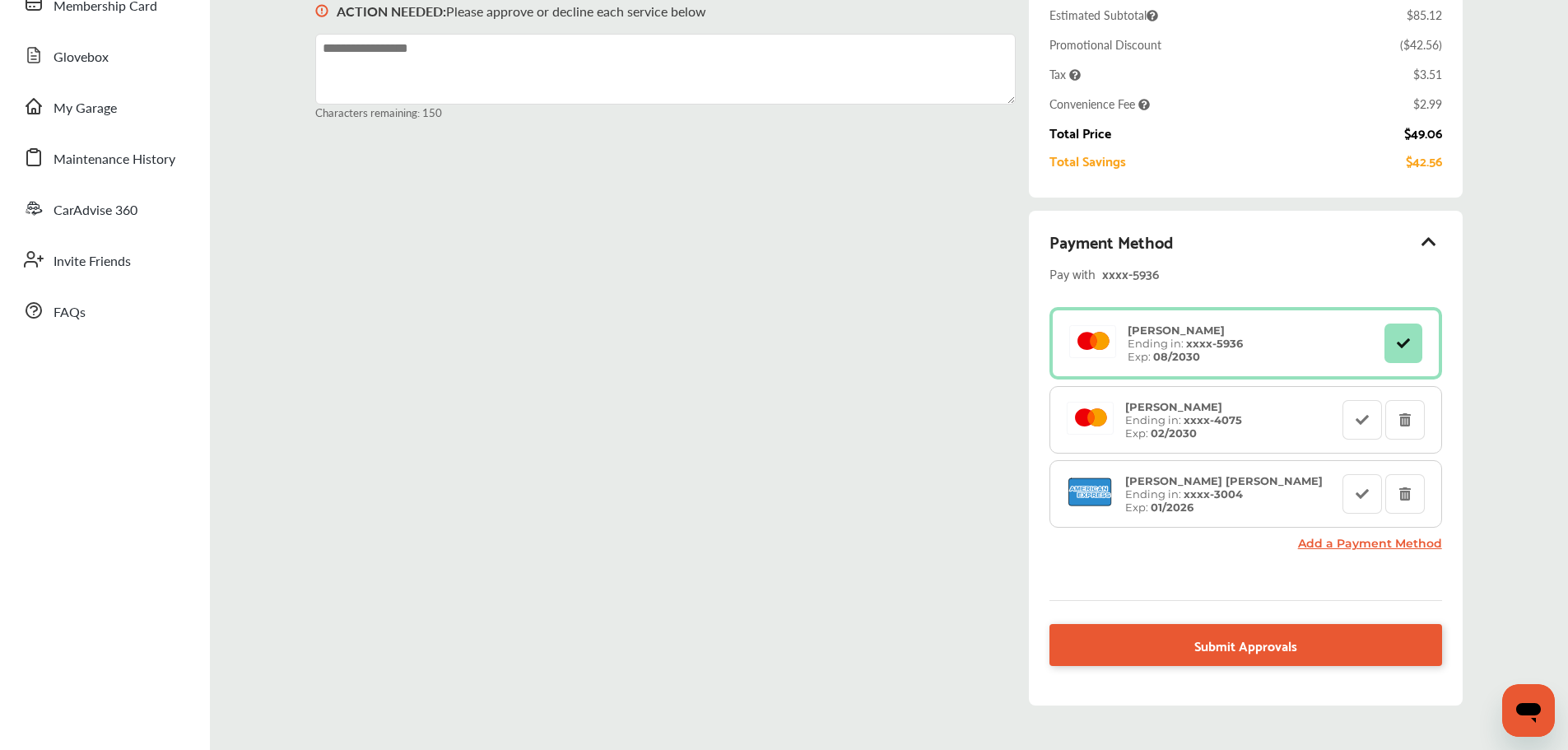
scroll to position [247, 0]
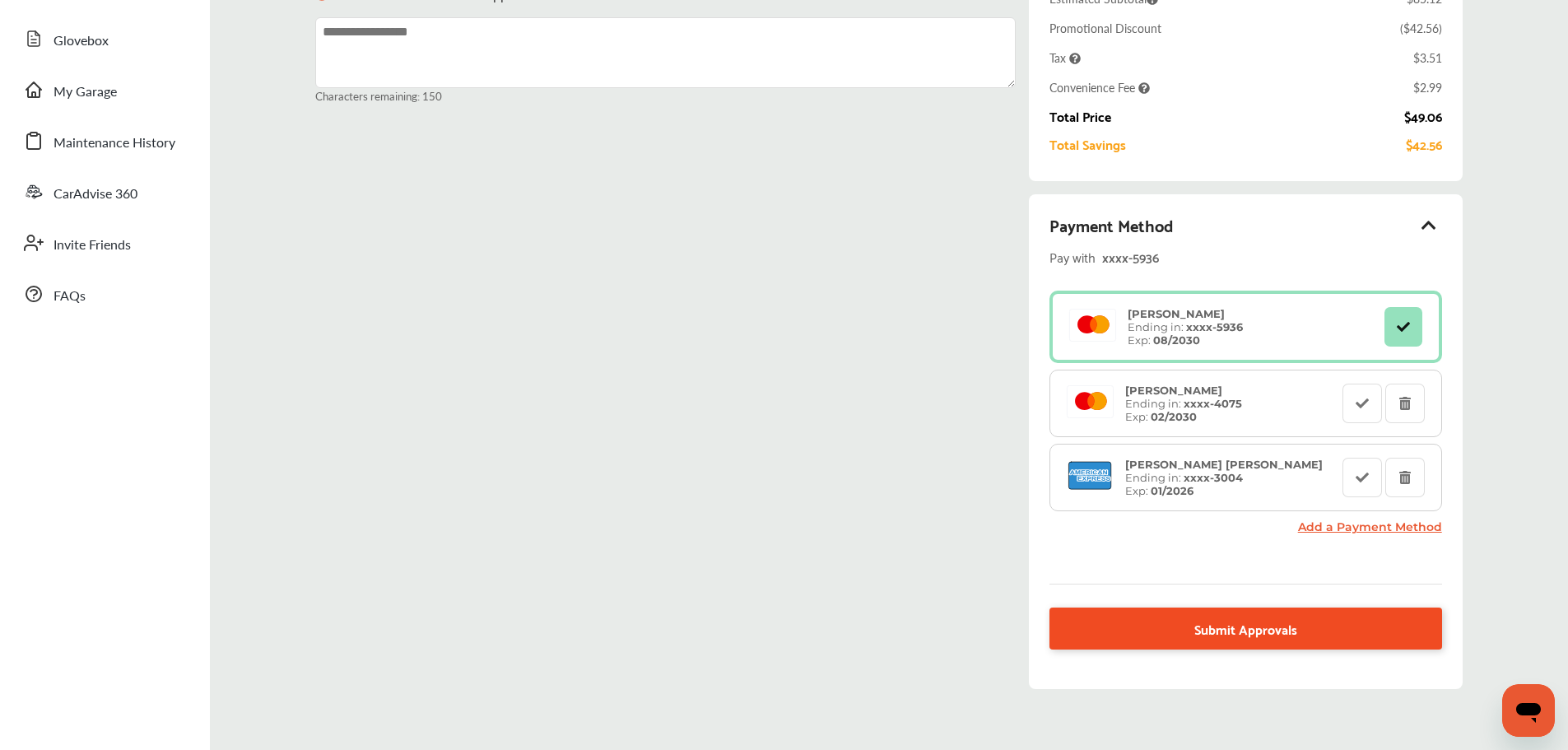
click at [1176, 615] on link "Submit Approvals" at bounding box center [1246, 629] width 392 height 42
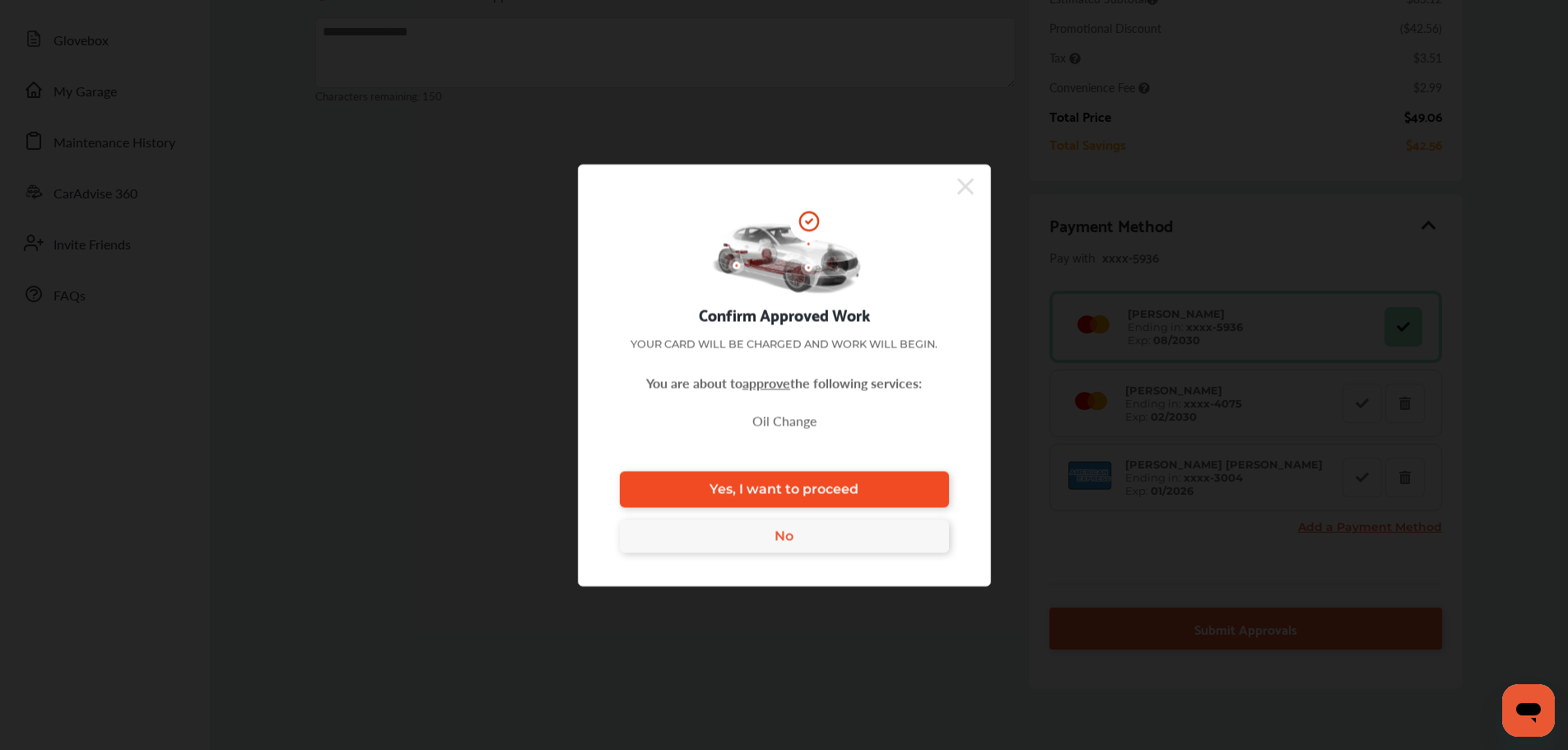
click at [924, 502] on link "Yes, I want to proceed" at bounding box center [784, 489] width 330 height 36
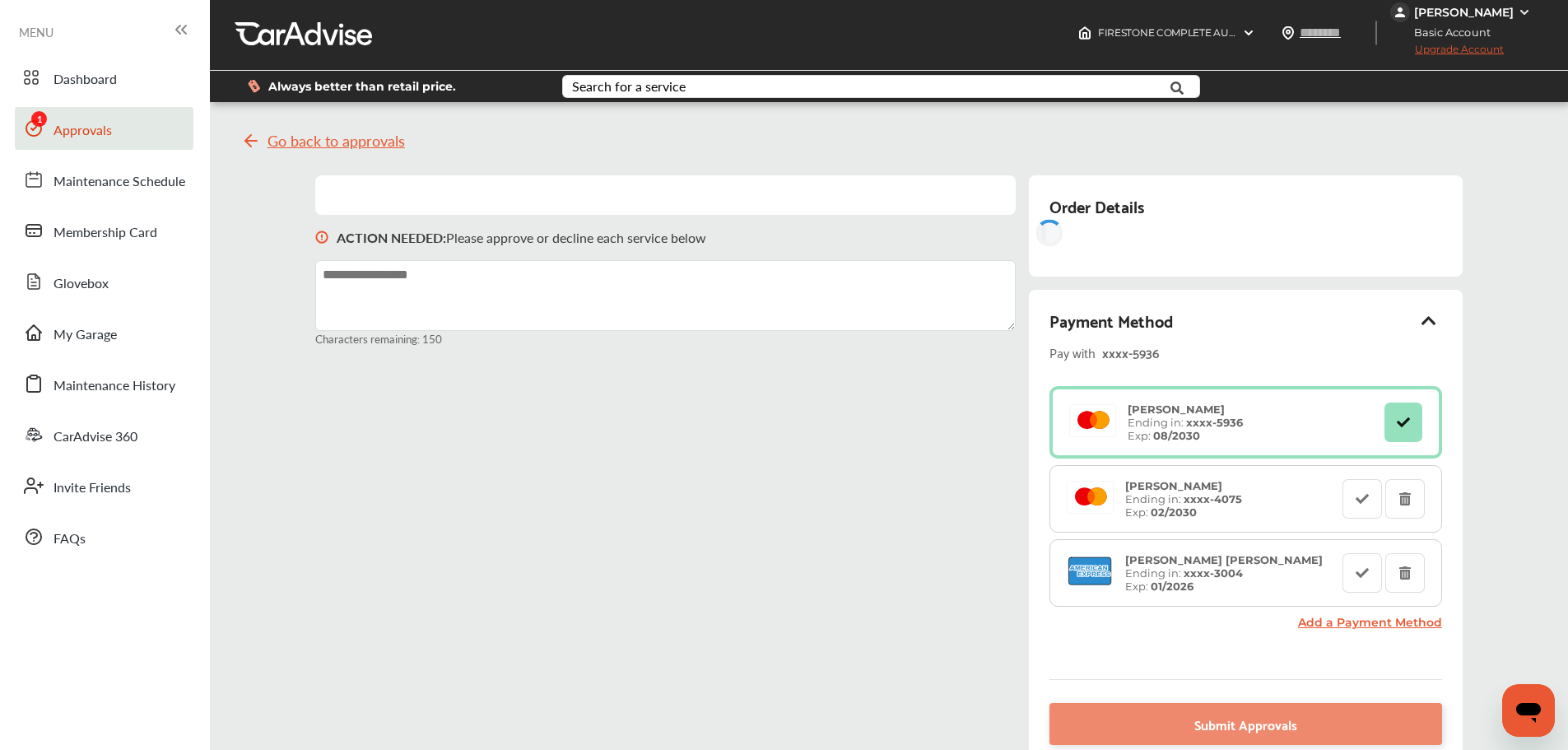
scroll to position [0, 0]
